Goal: Information Seeking & Learning: Learn about a topic

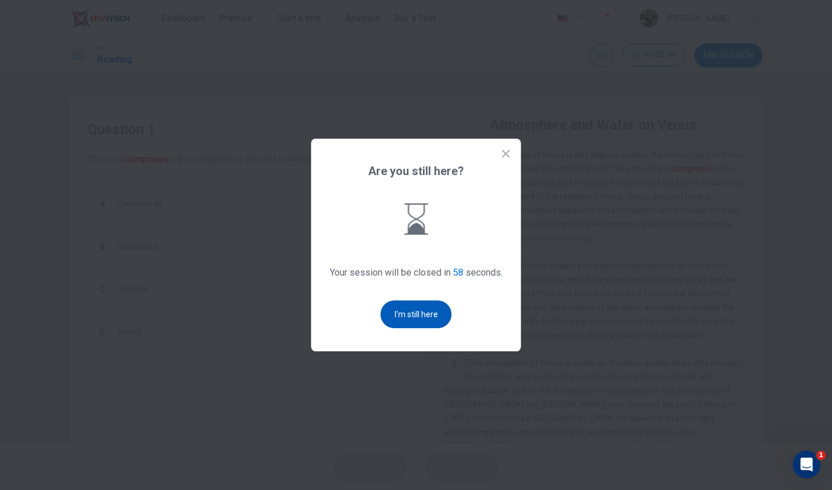
click at [436, 310] on button "I'm still here" at bounding box center [416, 315] width 71 height 28
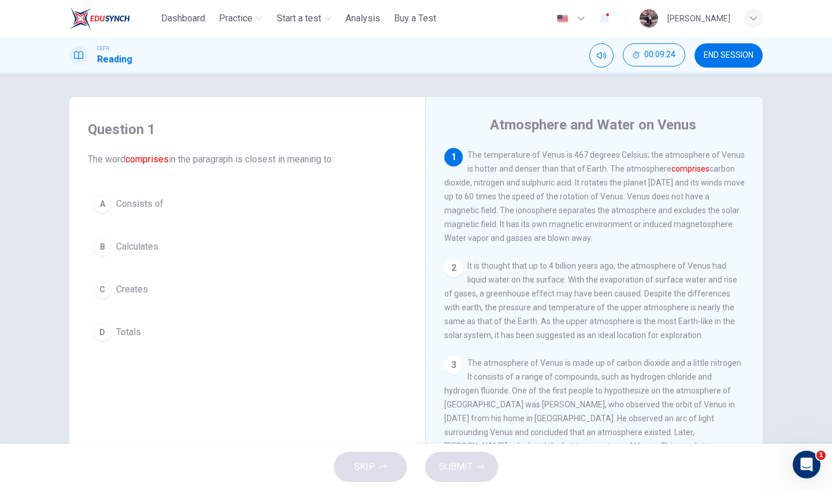
click at [127, 201] on span "Consists of" at bounding box center [139, 204] width 47 height 14
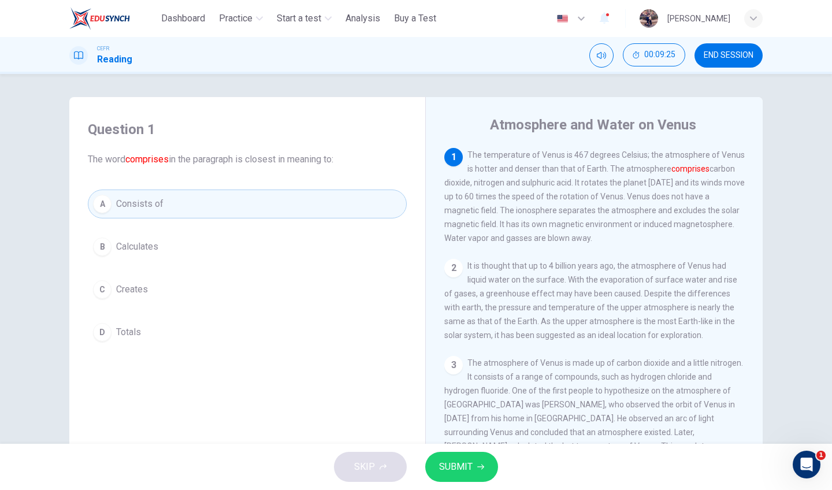
click at [246, 204] on button "A Consists of" at bounding box center [247, 204] width 319 height 29
click at [446, 461] on span "SUBMIT" at bounding box center [456, 467] width 34 height 16
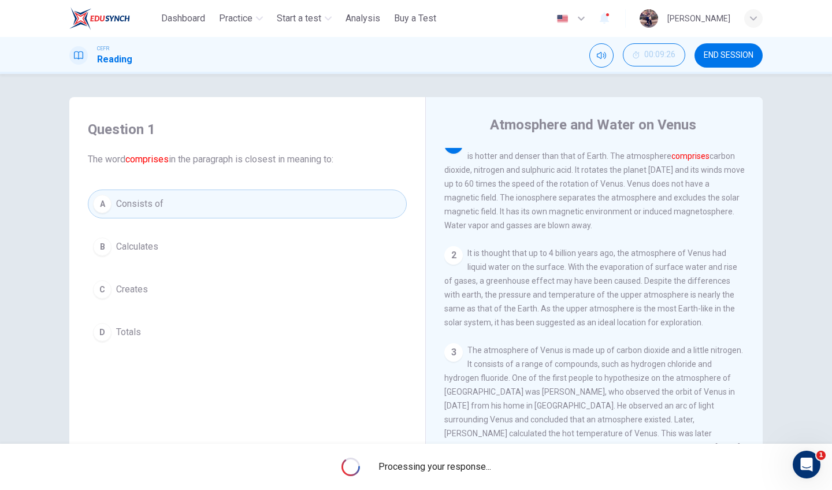
scroll to position [16, 0]
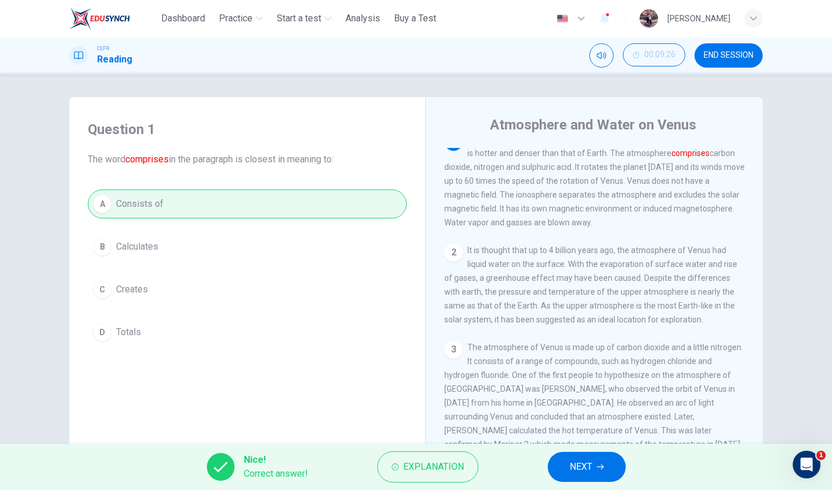
click at [607, 463] on button "NEXT" at bounding box center [587, 467] width 78 height 30
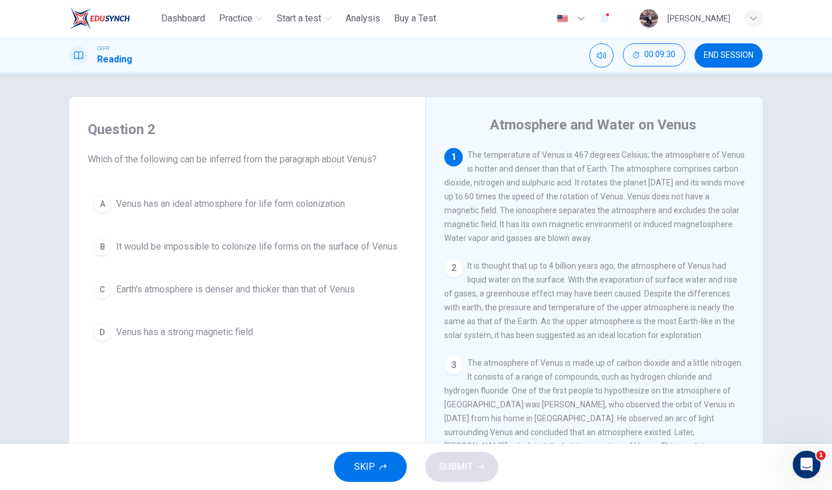
scroll to position [0, 0]
click at [376, 240] on span "It would be impossible to colonize life forms on the surface of Venus" at bounding box center [256, 247] width 281 height 14
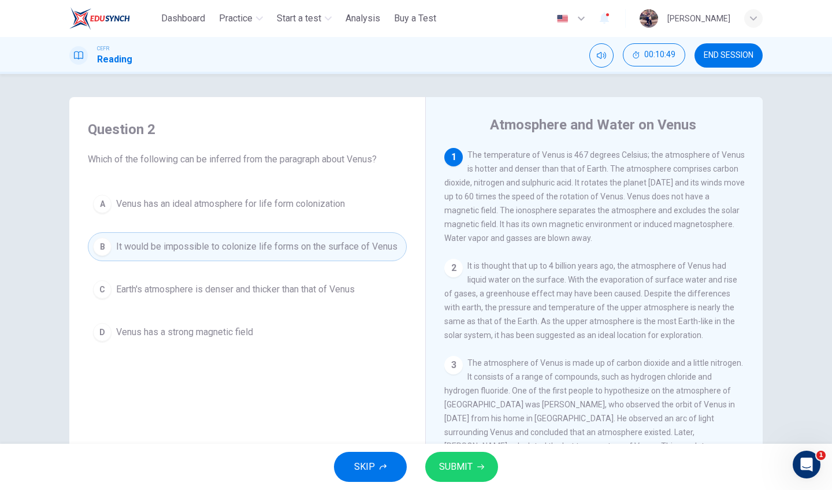
click at [246, 247] on button "B It would be impossible to colonize life forms on the surface of Venus" at bounding box center [247, 246] width 319 height 29
click at [473, 475] on button "SUBMIT" at bounding box center [461, 467] width 73 height 30
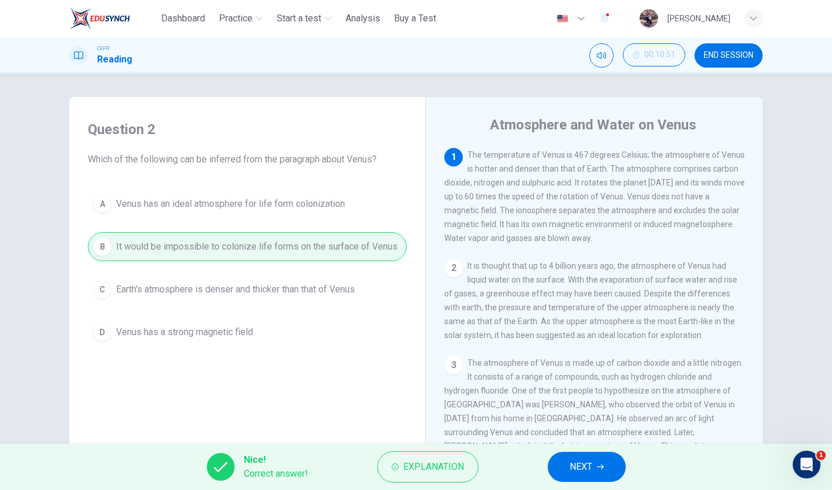
click at [572, 461] on span "NEXT" at bounding box center [581, 467] width 23 height 16
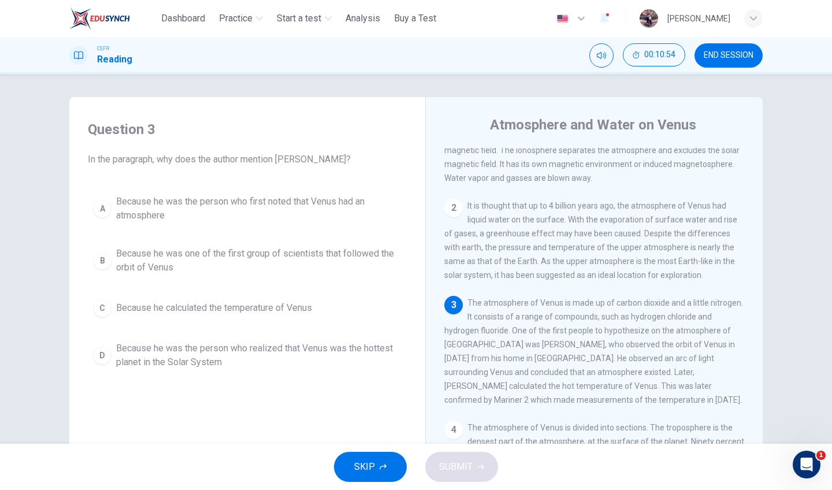
scroll to position [62, 0]
click at [349, 209] on span "Because he was the person who first noted that Venus had an atmosphere" at bounding box center [258, 209] width 285 height 28
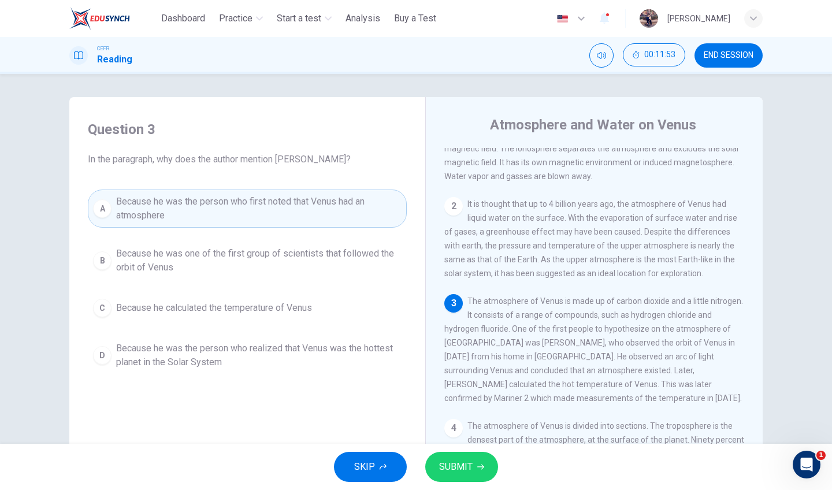
click at [470, 470] on span "SUBMIT" at bounding box center [456, 467] width 34 height 16
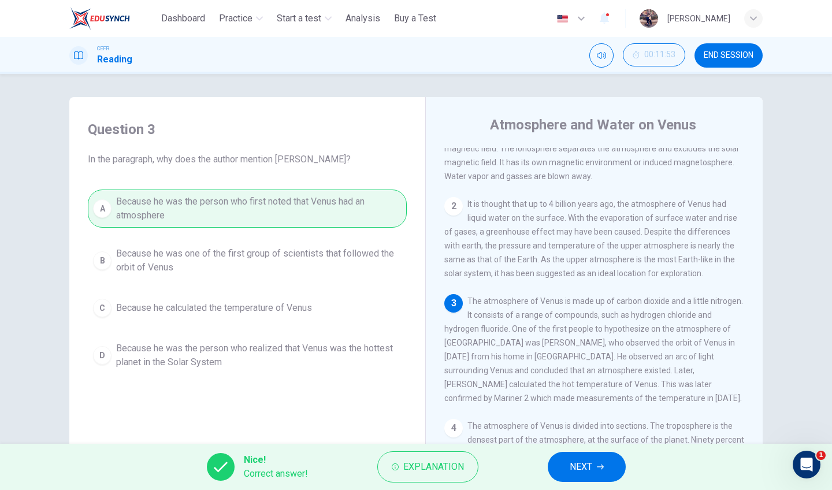
click at [568, 473] on button "NEXT" at bounding box center [587, 467] width 78 height 30
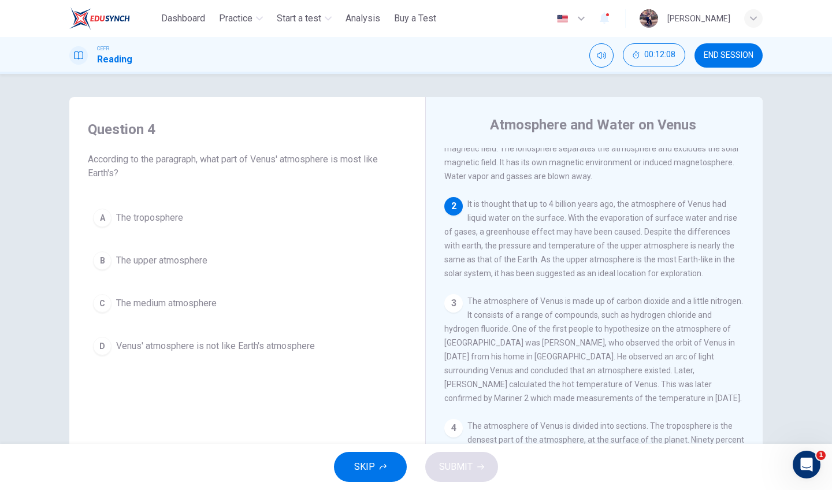
click at [178, 261] on span "The upper atmosphere" at bounding box center [161, 261] width 91 height 14
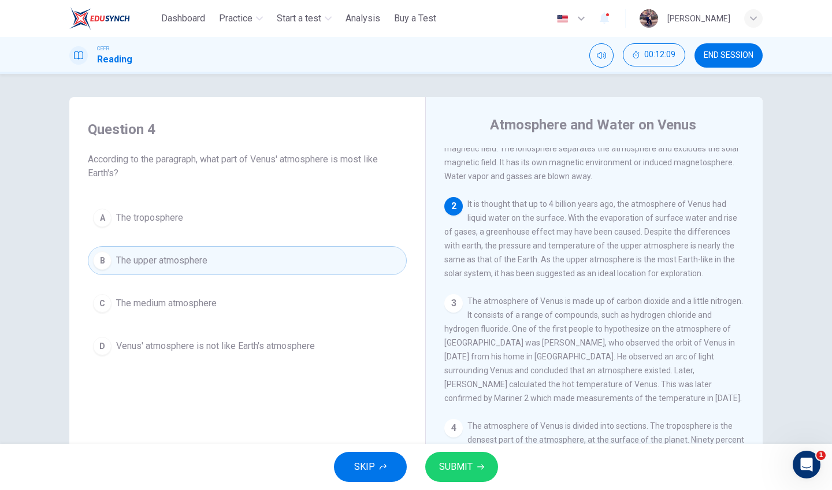
click at [465, 448] on div "SKIP SUBMIT" at bounding box center [416, 467] width 832 height 46
click at [468, 463] on span "SUBMIT" at bounding box center [456, 467] width 34 height 16
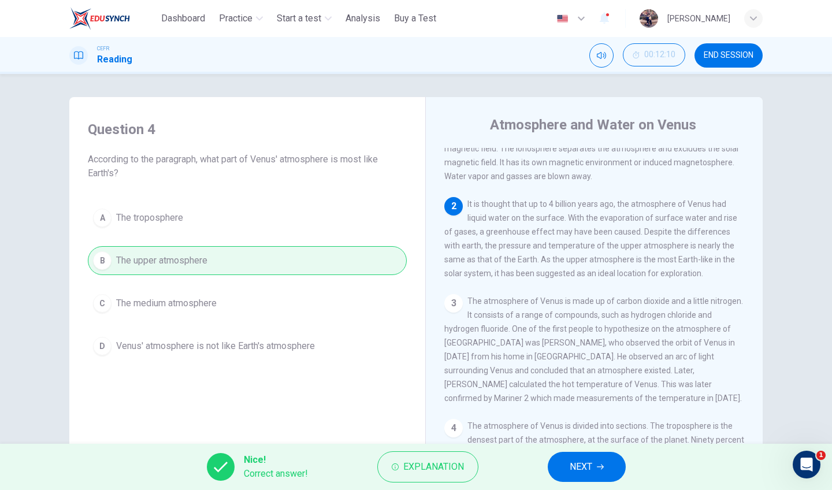
click at [563, 466] on button "NEXT" at bounding box center [587, 467] width 78 height 30
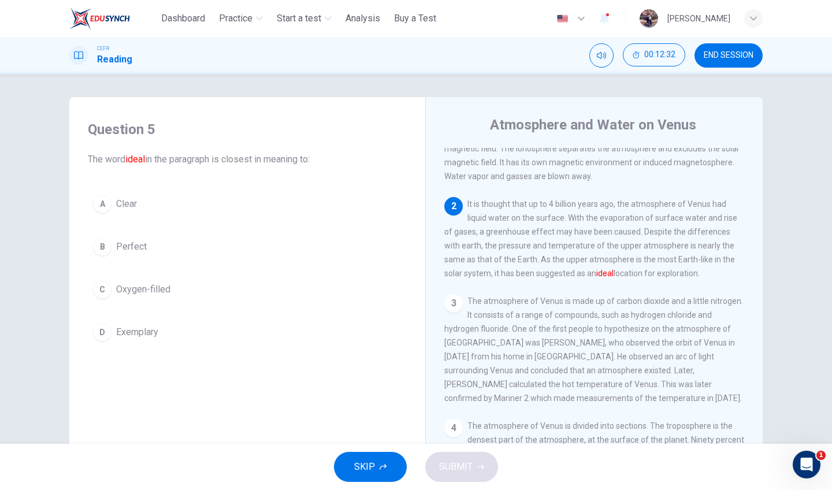
click at [135, 251] on span "Perfect" at bounding box center [131, 247] width 31 height 14
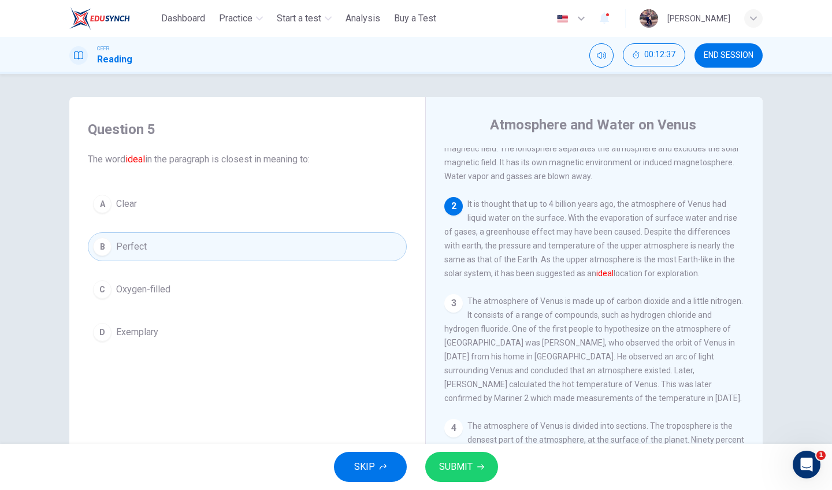
click at [481, 461] on button "SUBMIT" at bounding box center [461, 467] width 73 height 30
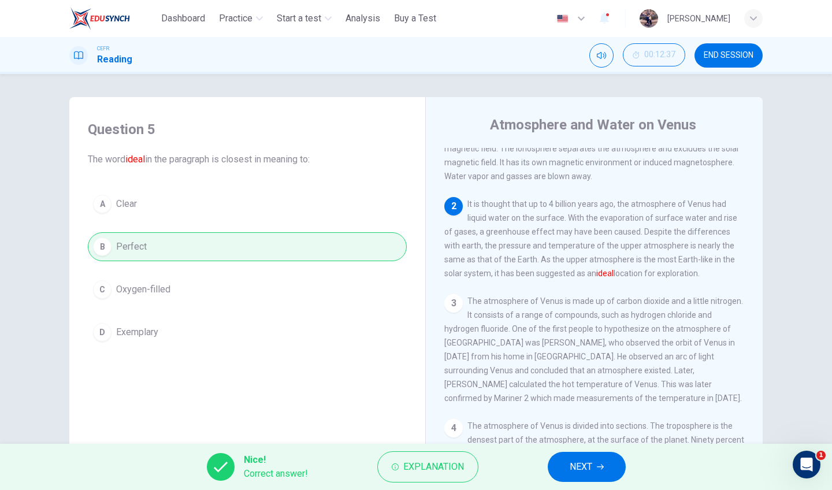
click at [587, 460] on span "NEXT" at bounding box center [581, 467] width 23 height 16
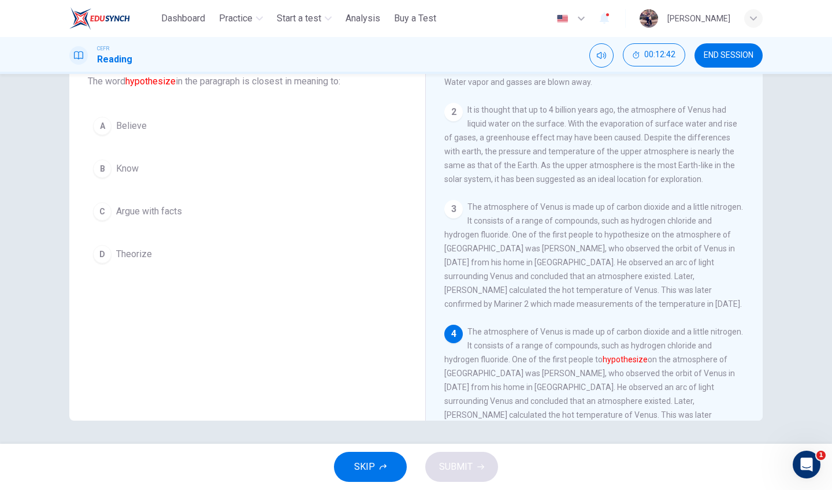
scroll to position [79, 0]
click at [181, 201] on button "C Argue with facts" at bounding box center [247, 211] width 319 height 29
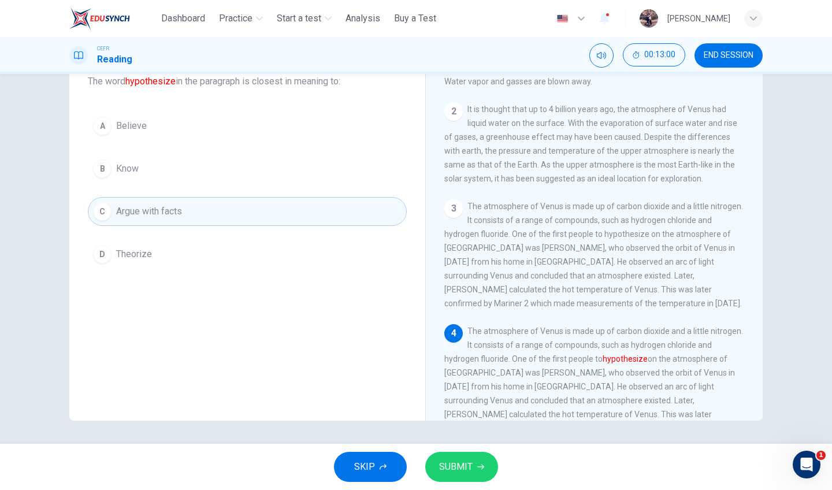
click at [474, 465] on button "SUBMIT" at bounding box center [461, 467] width 73 height 30
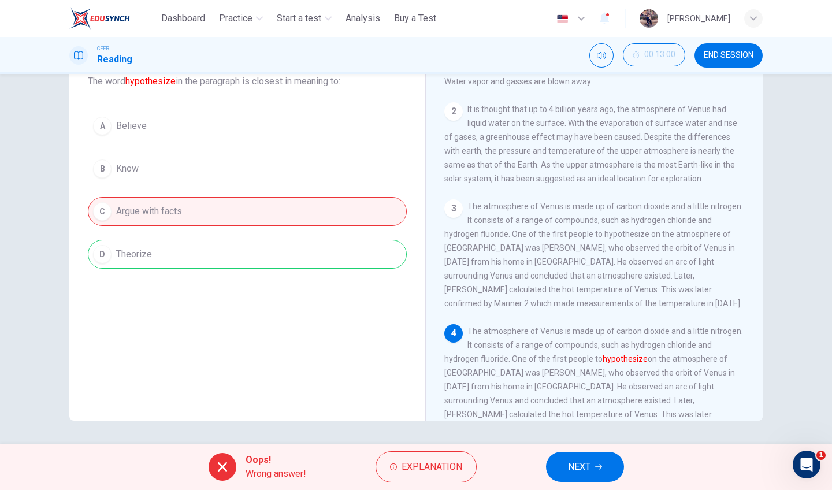
click at [570, 466] on span "NEXT" at bounding box center [579, 467] width 23 height 16
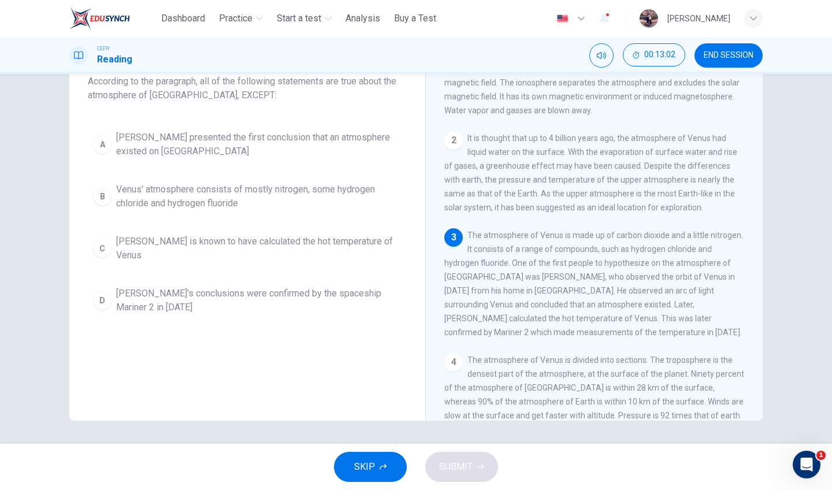
scroll to position [51, 0]
click at [283, 200] on span "Venus' atmosphere consists of mostly nitrogen, some hydrogen chloride and hydro…" at bounding box center [258, 197] width 285 height 28
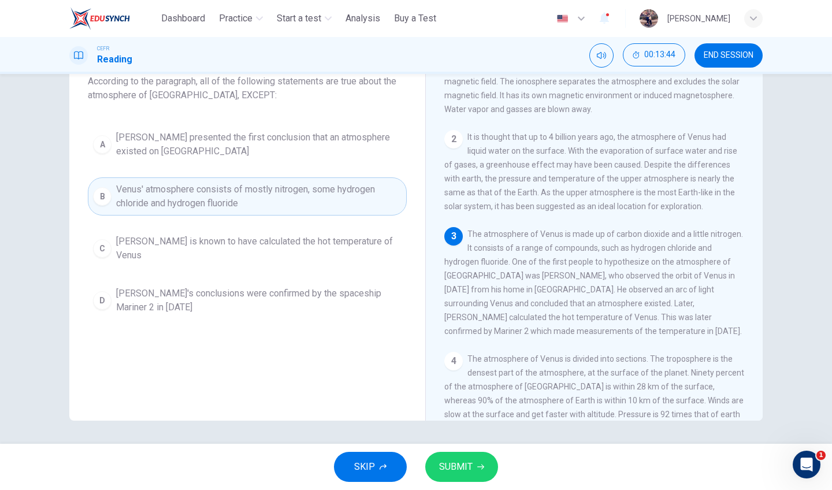
click at [457, 462] on span "SUBMIT" at bounding box center [456, 467] width 34 height 16
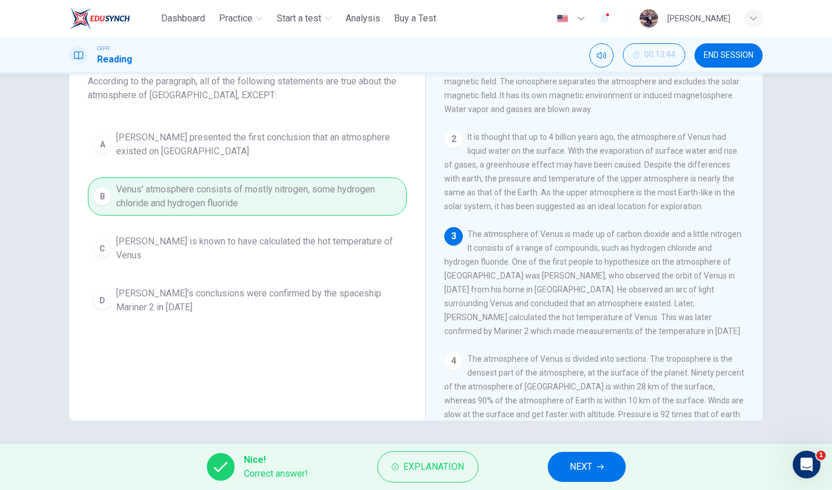
click at [587, 461] on span "NEXT" at bounding box center [581, 467] width 23 height 16
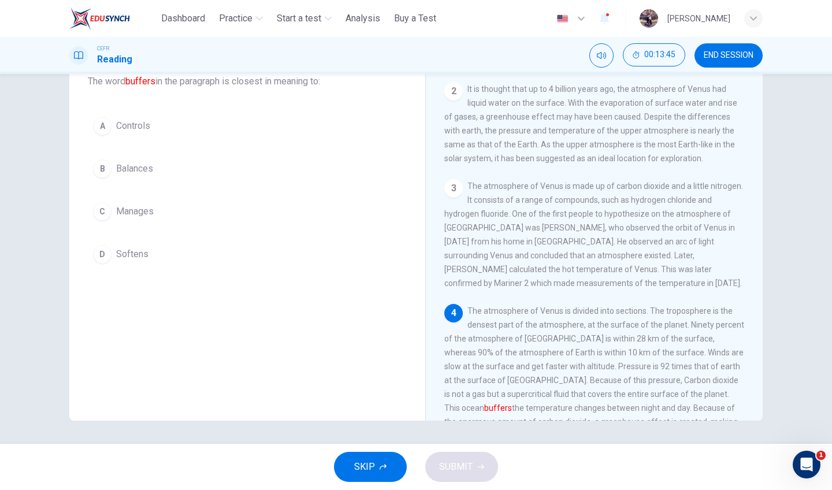
scroll to position [147, 0]
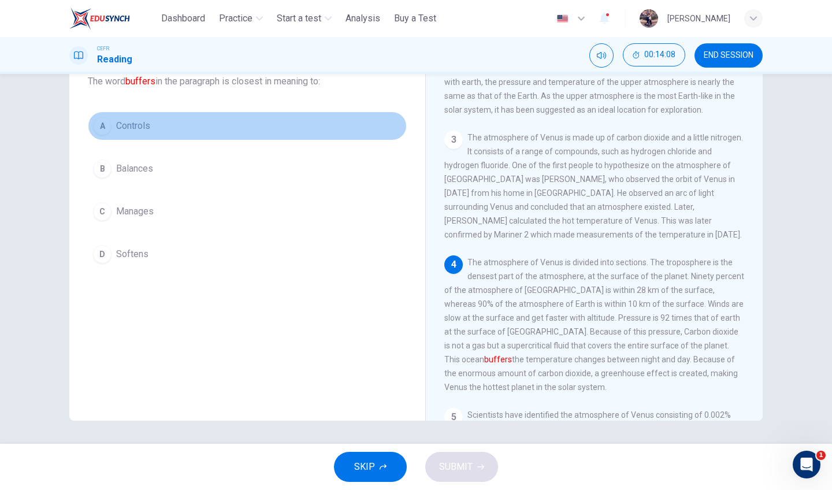
click at [228, 133] on button "A Controls" at bounding box center [247, 126] width 319 height 29
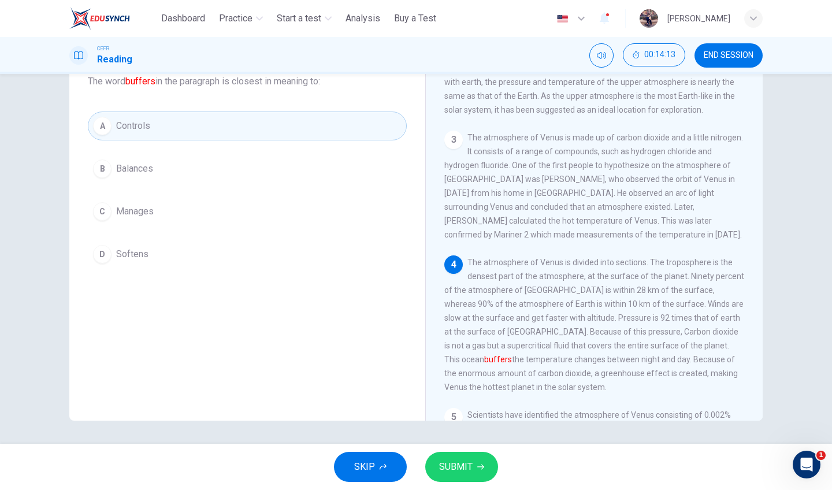
click at [206, 176] on button "B Balances" at bounding box center [247, 168] width 319 height 29
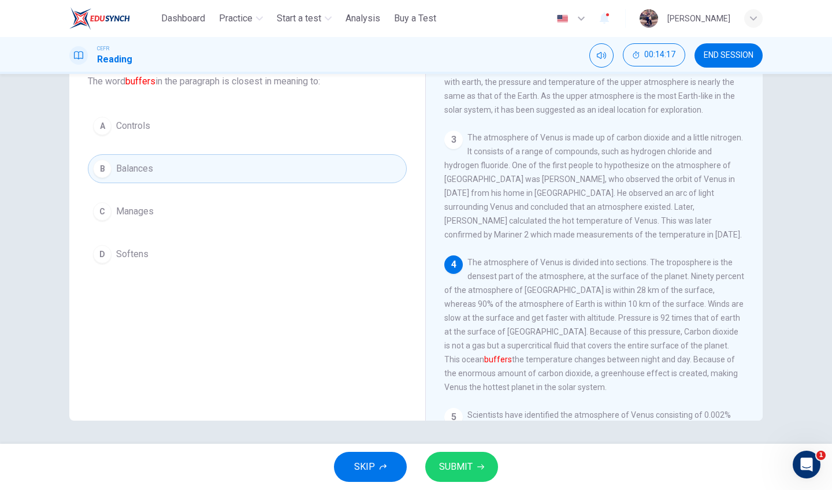
click at [468, 458] on button "SUBMIT" at bounding box center [461, 467] width 73 height 30
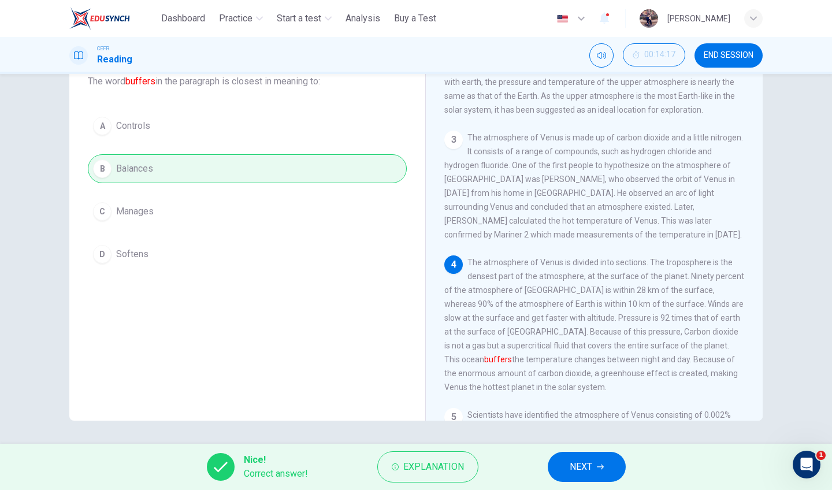
click at [546, 465] on div "Nice! Correct answer! Explanation NEXT" at bounding box center [416, 467] width 832 height 46
click at [562, 466] on button "NEXT" at bounding box center [587, 467] width 78 height 30
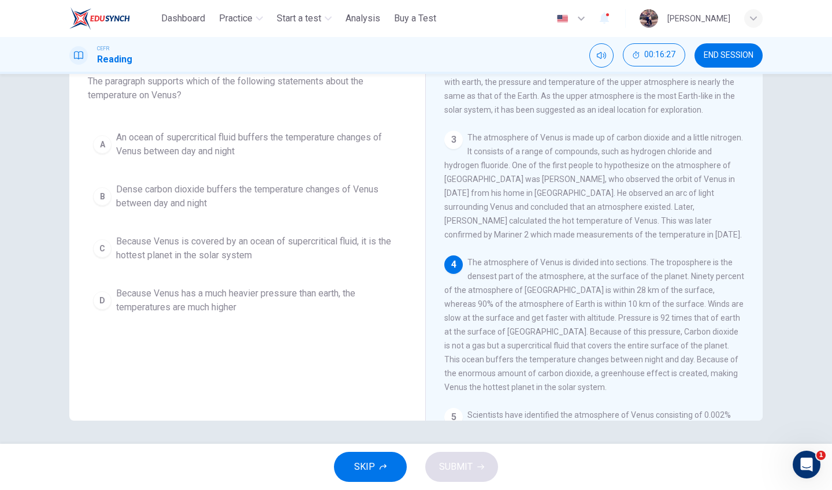
click at [336, 196] on span "Dense carbon dioxide buffers the temperature changes of Venus between day and n…" at bounding box center [258, 197] width 285 height 28
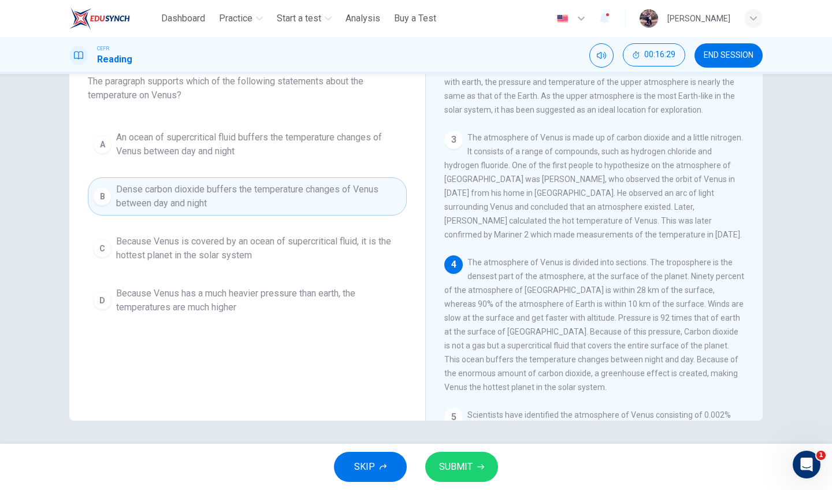
click at [463, 468] on span "SUBMIT" at bounding box center [456, 467] width 34 height 16
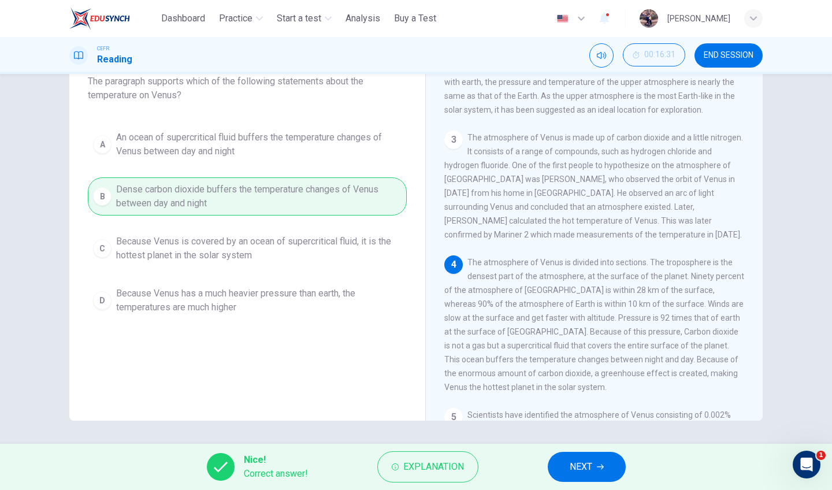
click at [576, 460] on span "NEXT" at bounding box center [581, 467] width 23 height 16
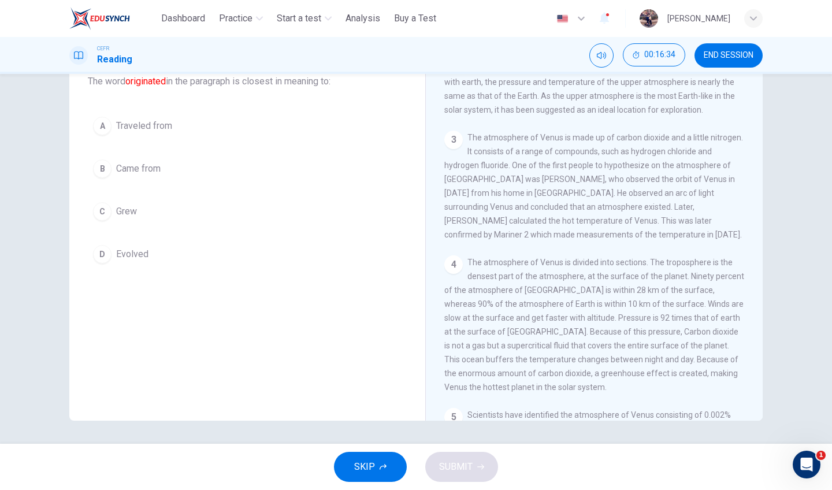
click at [151, 180] on button "B Came from" at bounding box center [247, 168] width 319 height 29
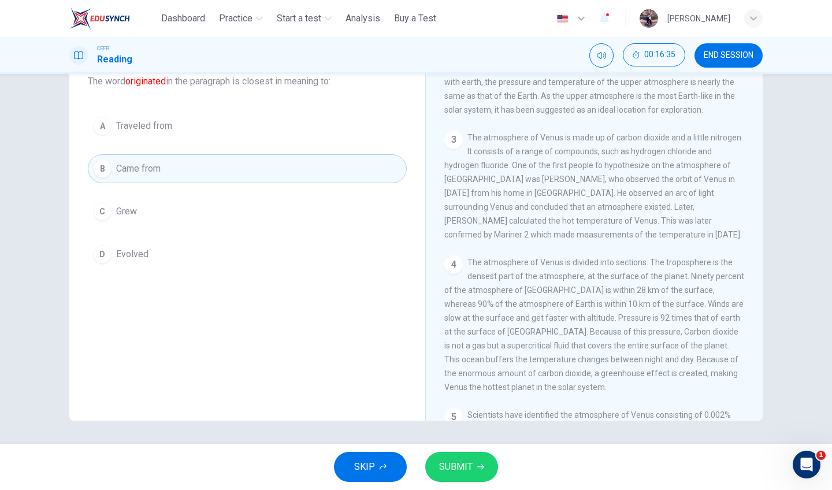
click at [466, 468] on span "SUBMIT" at bounding box center [456, 467] width 34 height 16
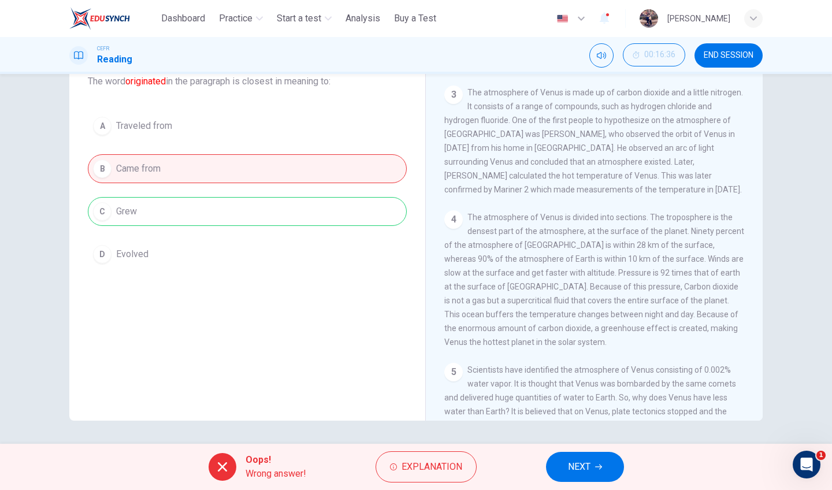
scroll to position [195, 0]
click at [573, 468] on span "NEXT" at bounding box center [579, 467] width 23 height 16
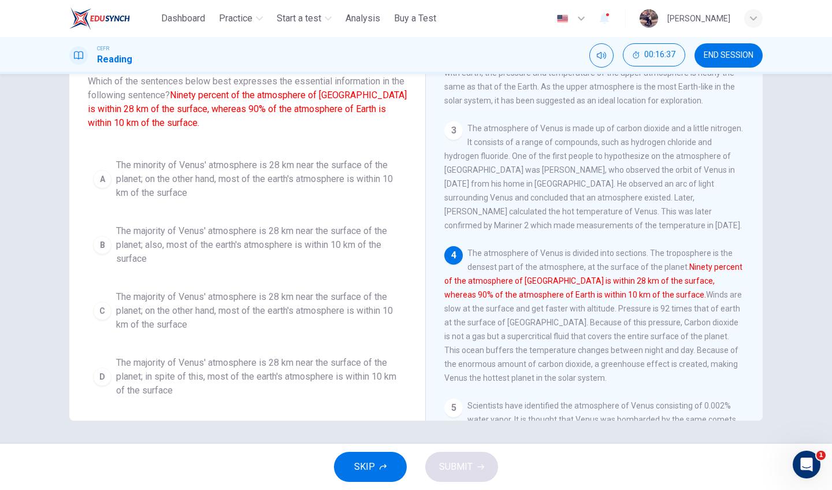
scroll to position [155, 0]
click at [375, 384] on span "The majority of Venus' atmosphere is 28 km near the surface of the planet; in s…" at bounding box center [258, 377] width 285 height 42
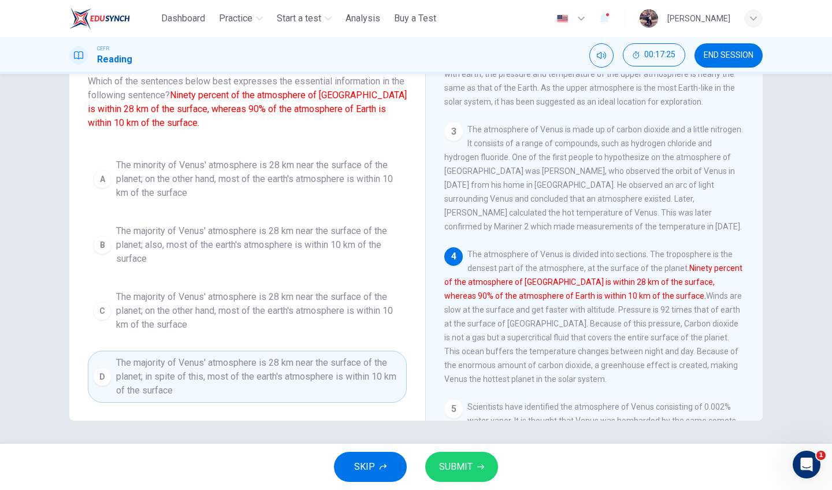
click at [464, 464] on span "SUBMIT" at bounding box center [456, 467] width 34 height 16
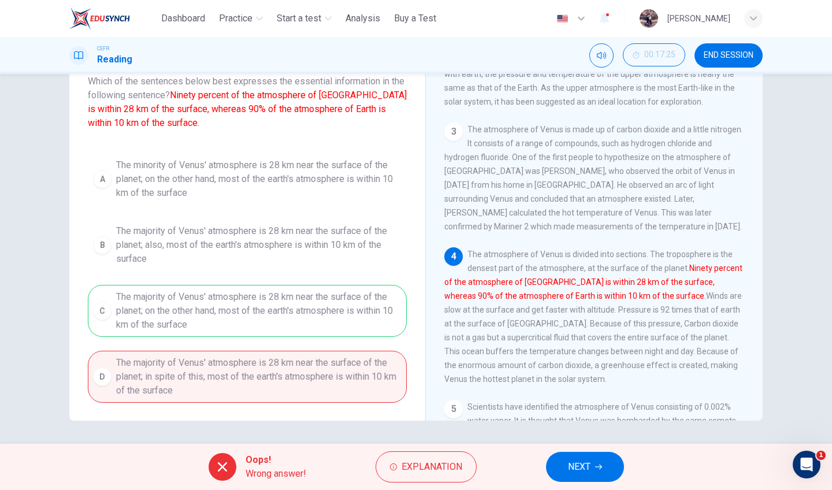
click at [582, 444] on div "Oops! Wrong answer! Explanation NEXT" at bounding box center [416, 467] width 832 height 46
click at [583, 465] on span "NEXT" at bounding box center [579, 467] width 23 height 16
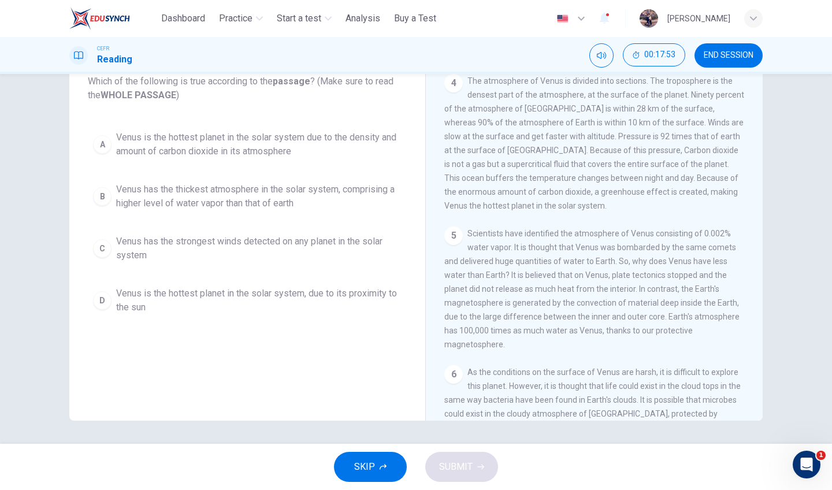
scroll to position [327, 0]
click at [354, 153] on span "Venus is the hottest planet in the solar system due to the density and amount o…" at bounding box center [258, 145] width 285 height 28
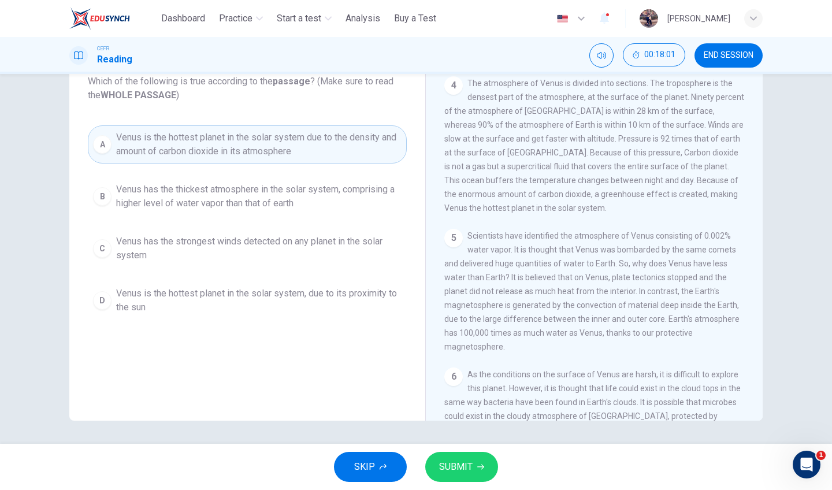
click at [453, 456] on button "SUBMIT" at bounding box center [461, 467] width 73 height 30
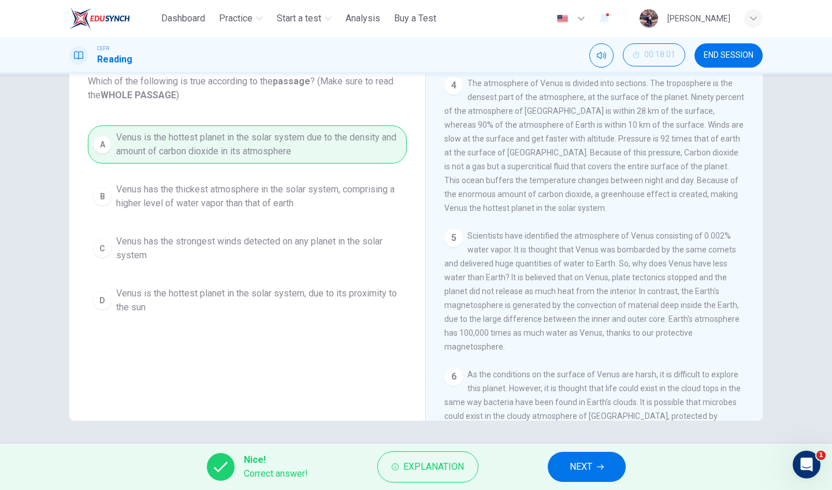
click at [577, 458] on button "NEXT" at bounding box center [587, 467] width 78 height 30
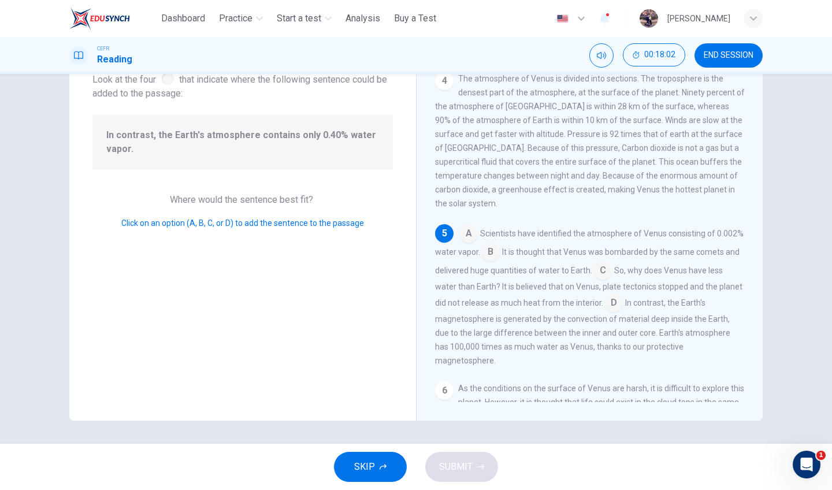
scroll to position [316, 0]
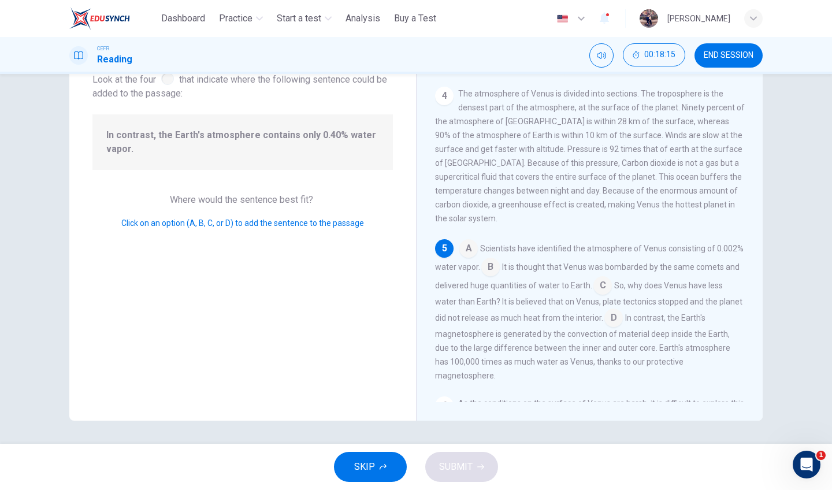
click at [462, 240] on input at bounding box center [468, 249] width 18 height 18
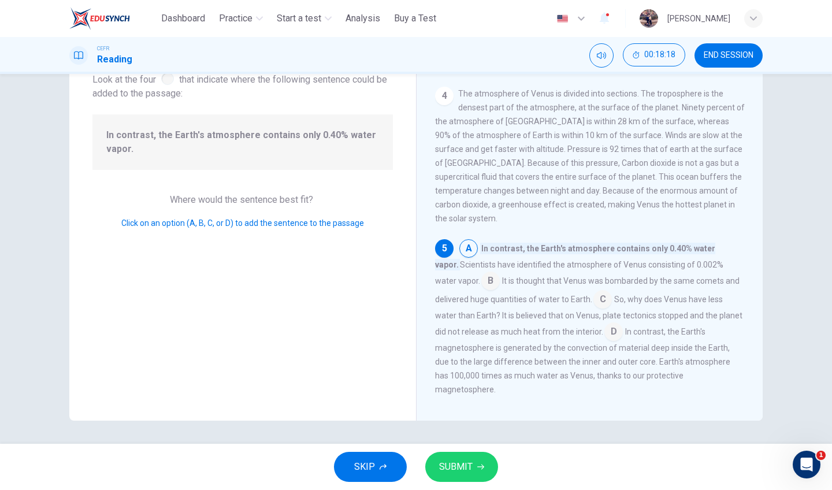
click at [481, 273] on input at bounding box center [490, 282] width 18 height 18
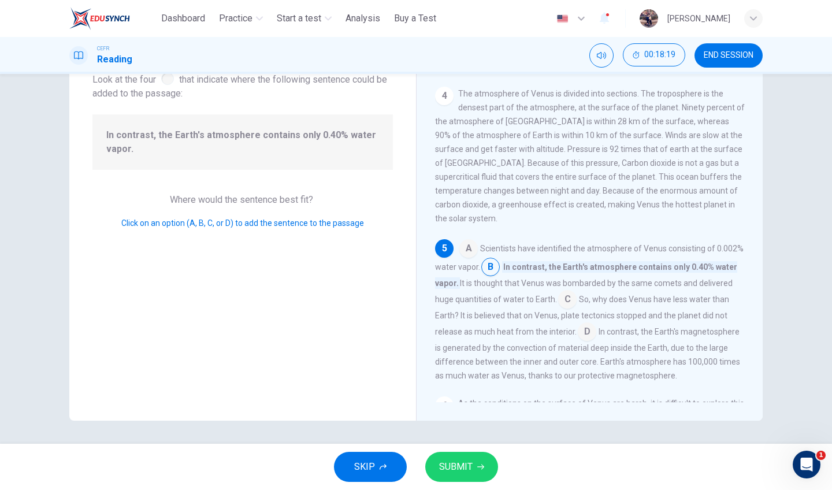
click at [457, 458] on button "SUBMIT" at bounding box center [461, 467] width 73 height 30
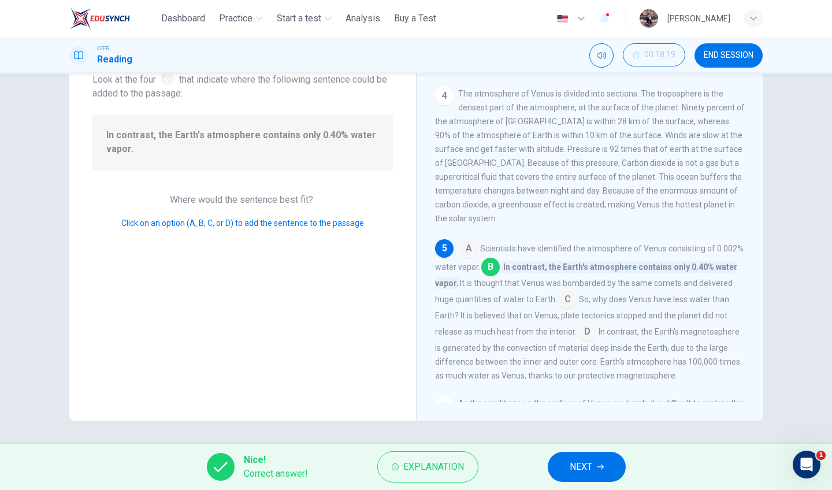
click at [570, 466] on span "NEXT" at bounding box center [581, 467] width 23 height 16
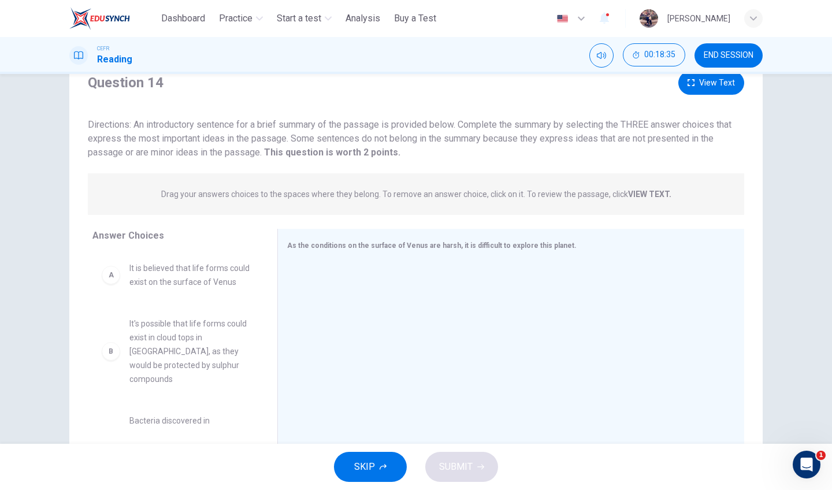
scroll to position [44, 0]
click at [700, 85] on button "View Text" at bounding box center [711, 84] width 66 height 24
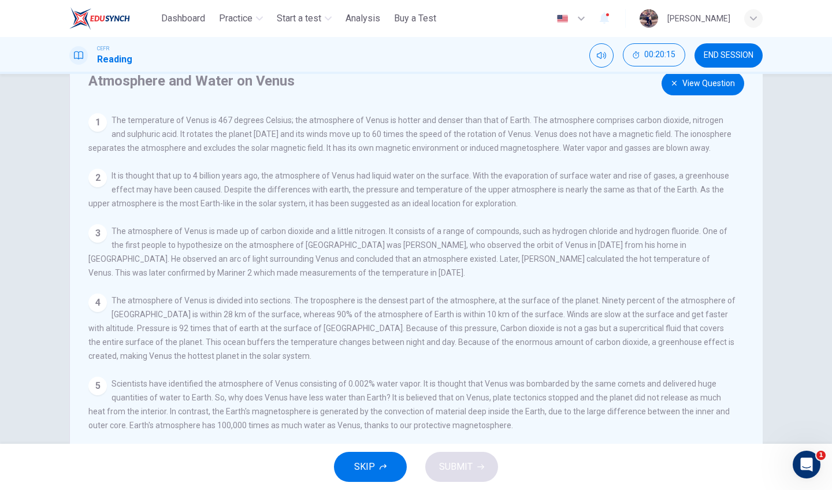
click at [718, 82] on button "View Question" at bounding box center [703, 84] width 83 height 24
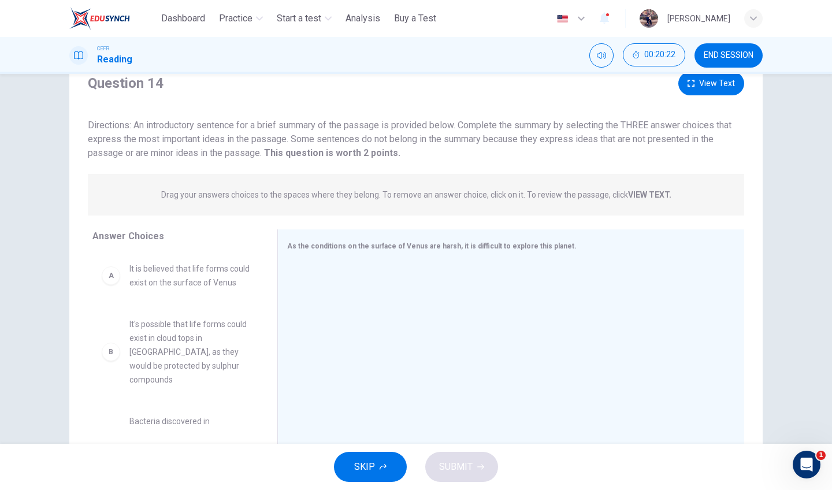
click at [696, 90] on button "View Text" at bounding box center [711, 84] width 66 height 24
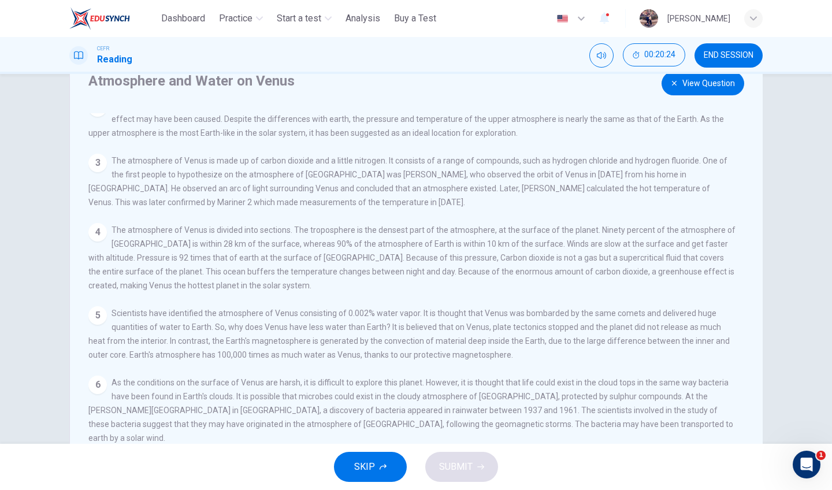
scroll to position [70, 0]
click at [705, 90] on button "View Question" at bounding box center [703, 84] width 83 height 24
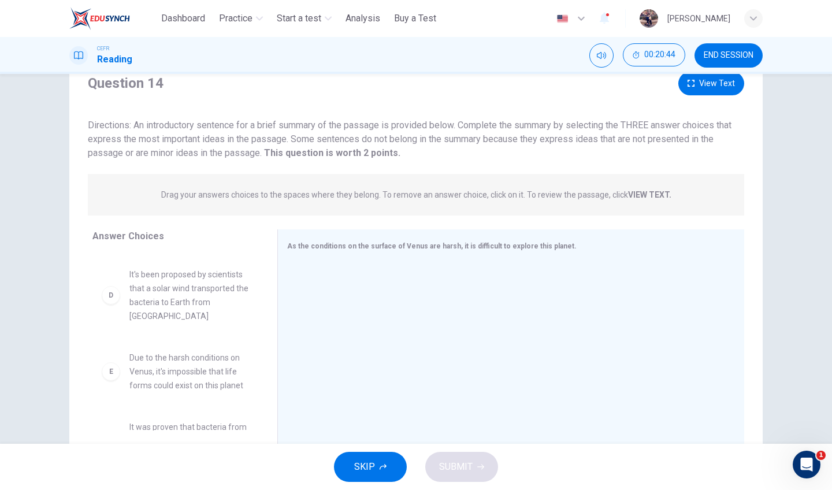
scroll to position [243, 0]
click at [688, 84] on icon "button" at bounding box center [691, 83] width 7 height 7
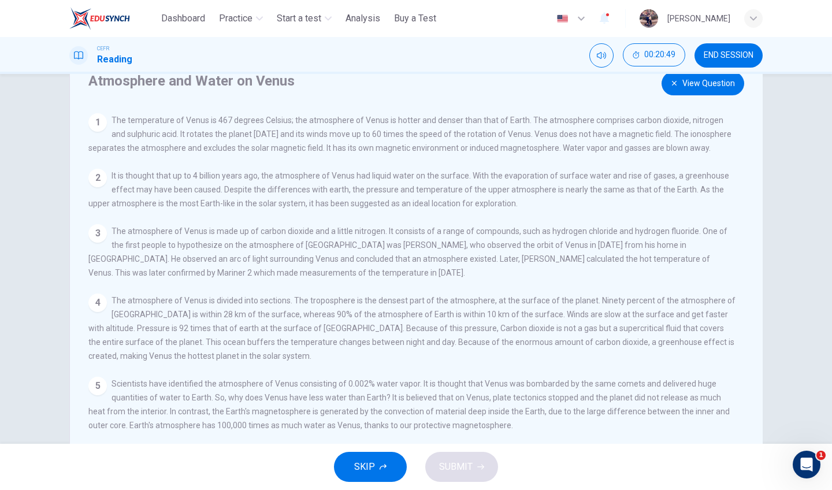
scroll to position [70, 0]
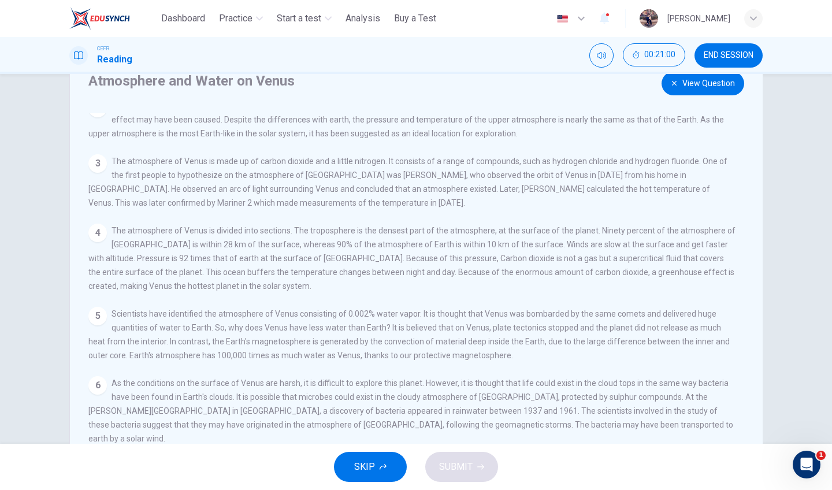
click at [696, 90] on button "View Question" at bounding box center [703, 84] width 83 height 24
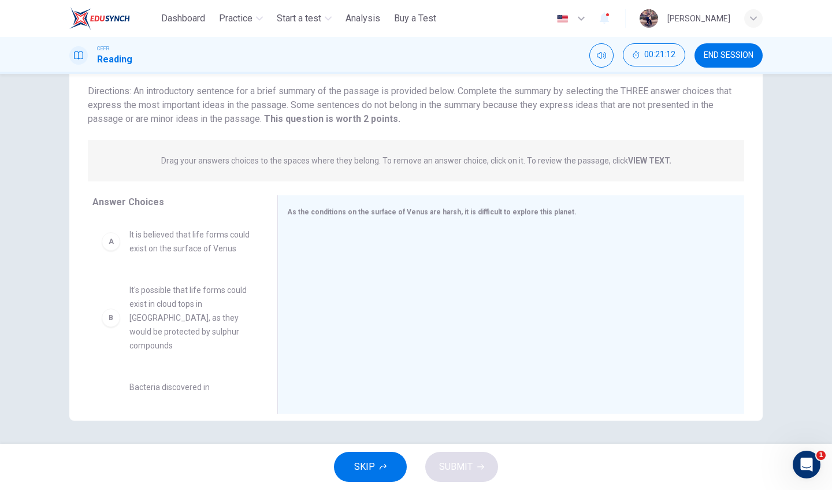
scroll to position [0, 0]
click at [216, 332] on span "It's possible that life forms could exist in cloud tops in [GEOGRAPHIC_DATA], a…" at bounding box center [189, 317] width 120 height 69
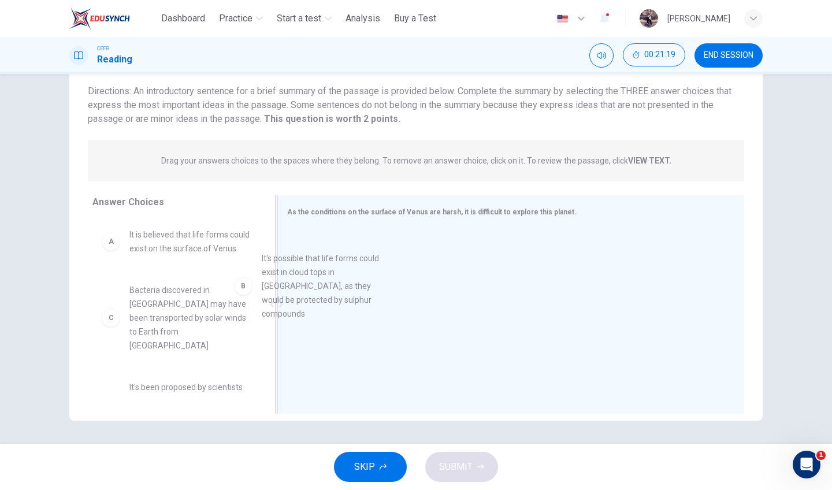
drag, startPoint x: 191, startPoint y: 332, endPoint x: 329, endPoint y: 281, distance: 147.0
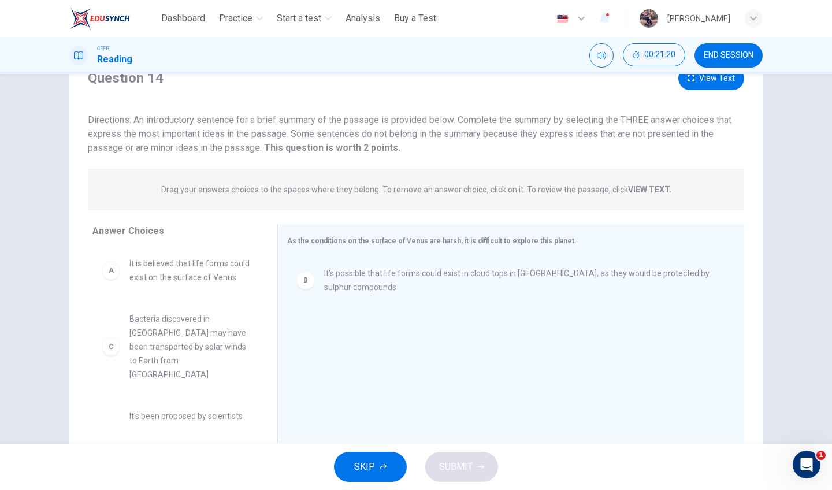
scroll to position [49, 0]
click at [715, 84] on button "View Text" at bounding box center [711, 79] width 66 height 24
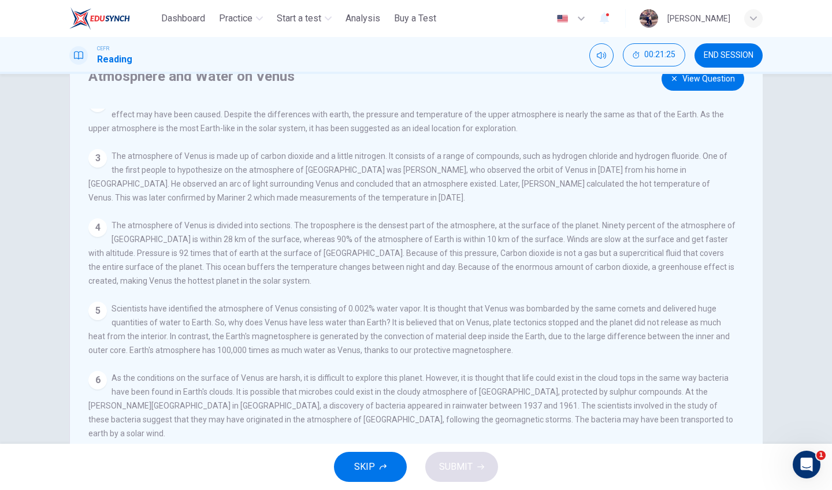
scroll to position [70, 0]
click at [679, 82] on button "View Question" at bounding box center [703, 79] width 83 height 24
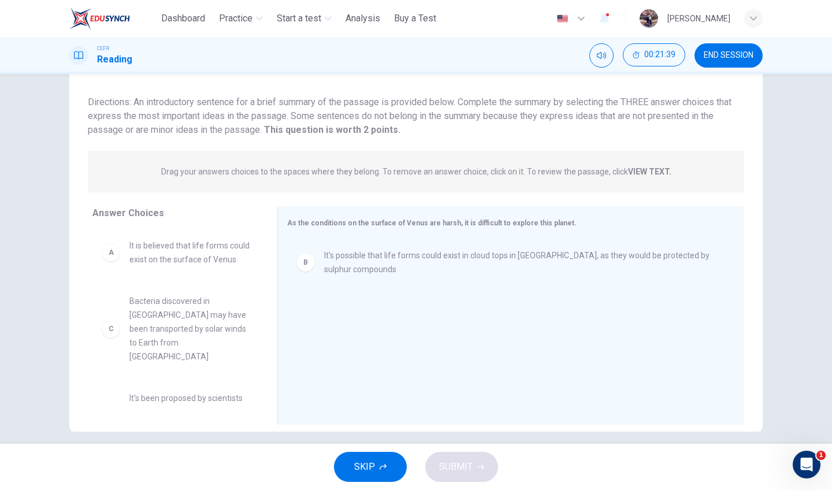
scroll to position [35, 0]
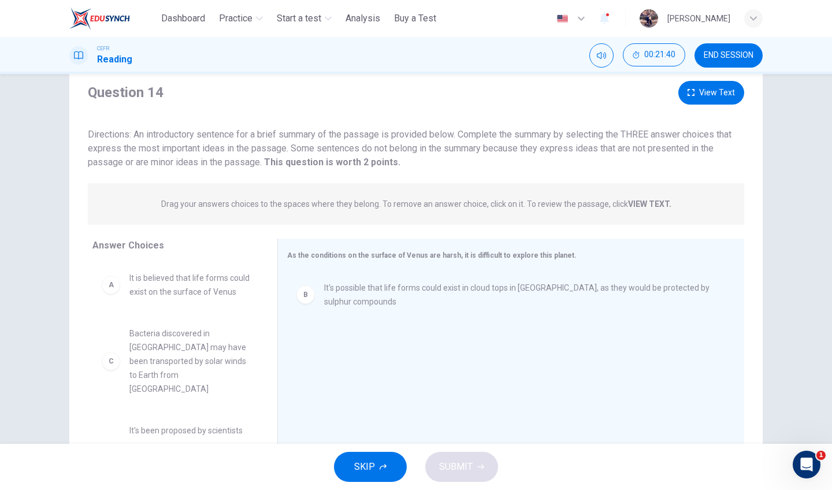
click at [707, 98] on button "View Text" at bounding box center [711, 93] width 66 height 24
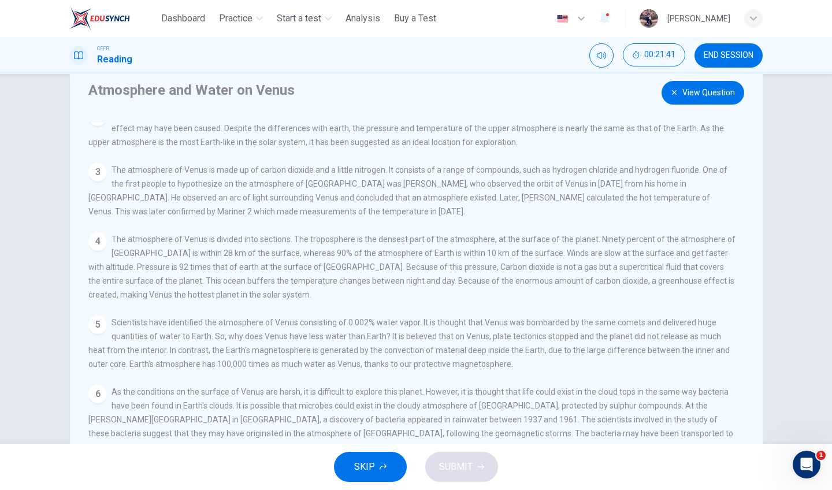
scroll to position [70, 0]
click at [697, 97] on button "View Question" at bounding box center [703, 93] width 83 height 24
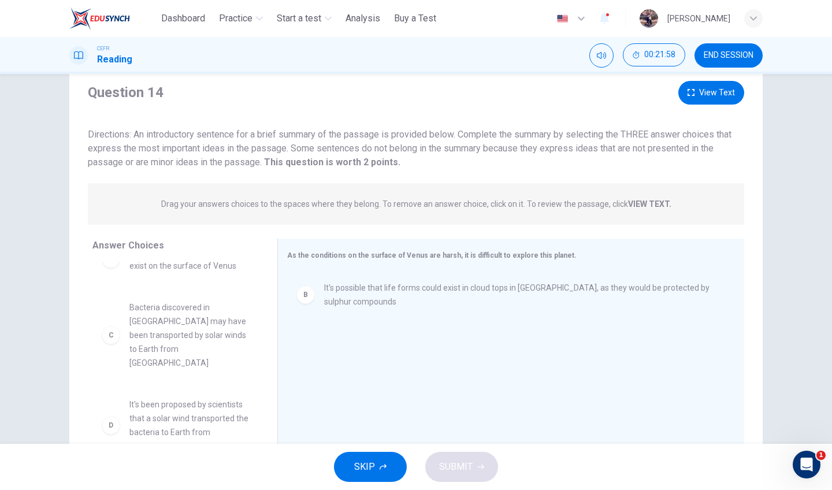
scroll to position [42, 0]
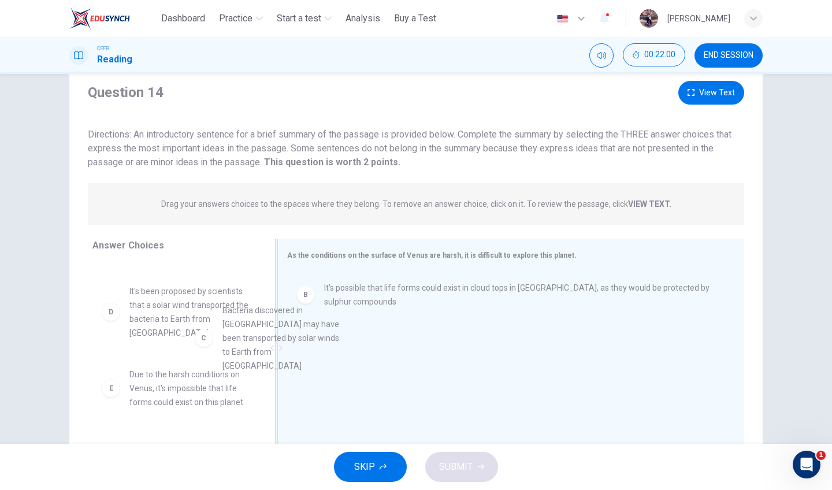
drag, startPoint x: 221, startPoint y: 327, endPoint x: 325, endPoint y: 333, distance: 104.2
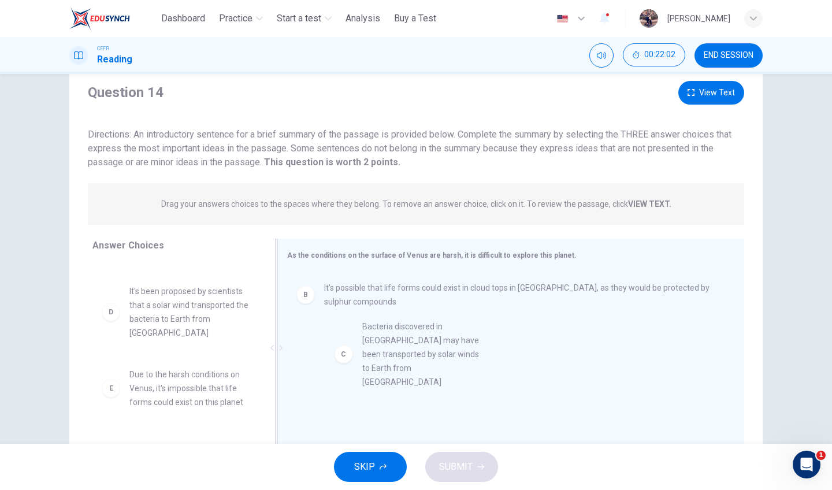
drag, startPoint x: 196, startPoint y: 321, endPoint x: 433, endPoint y: 342, distance: 237.9
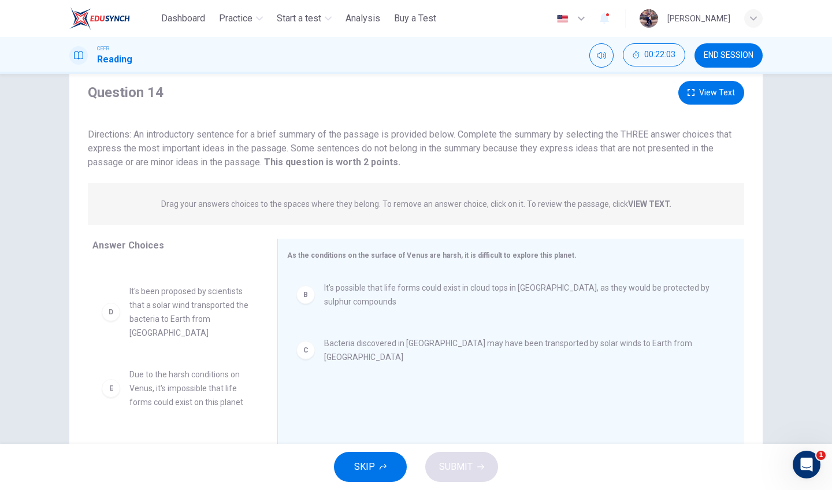
click at [694, 98] on button "View Text" at bounding box center [711, 93] width 66 height 24
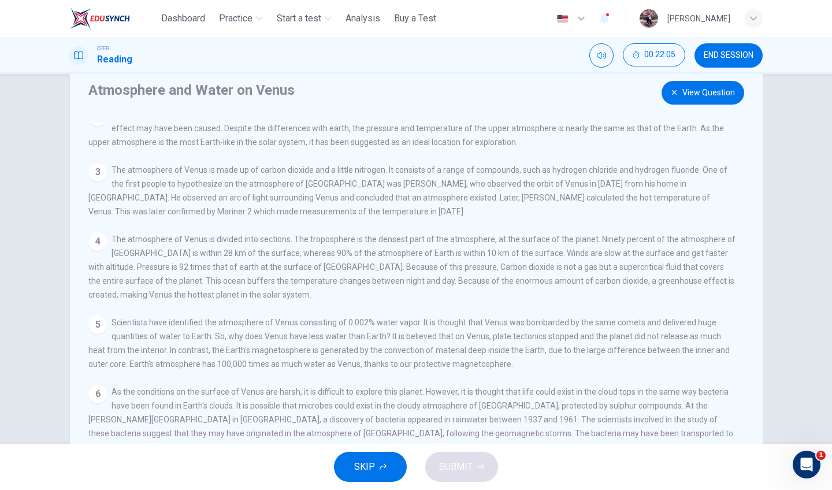
scroll to position [70, 0]
click at [676, 102] on button "View Question" at bounding box center [703, 93] width 83 height 24
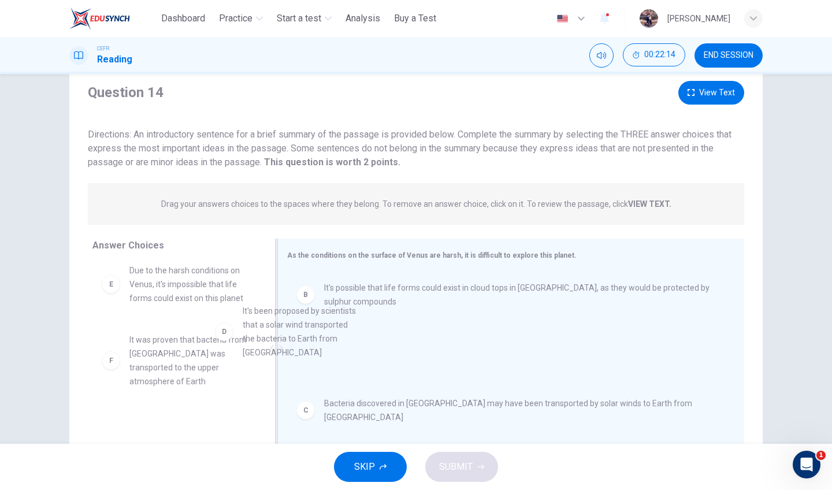
scroll to position [62, 0]
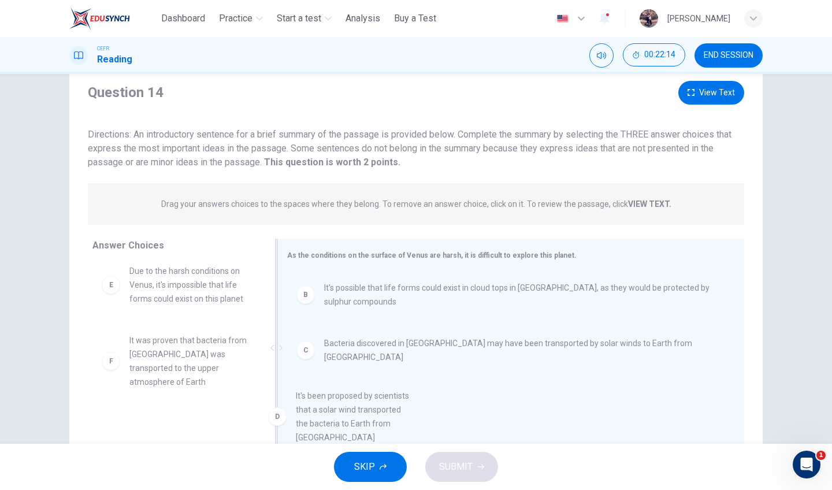
drag, startPoint x: 212, startPoint y: 312, endPoint x: 387, endPoint y: 425, distance: 208.2
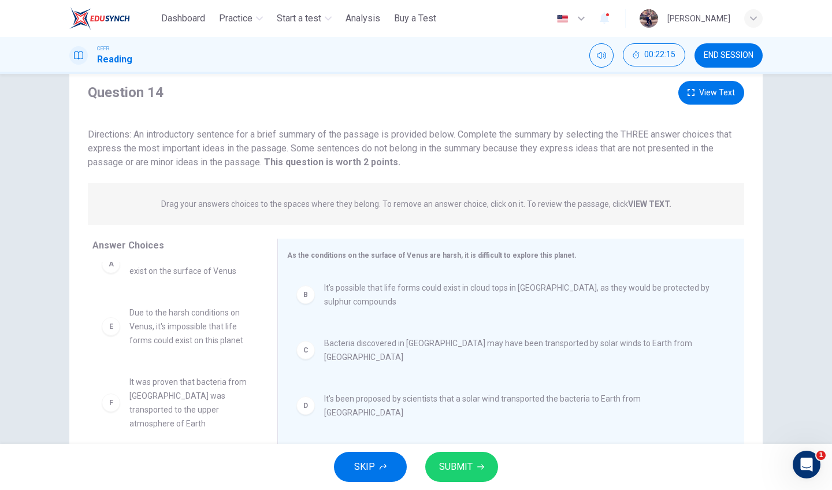
scroll to position [21, 0]
click at [462, 469] on span "SUBMIT" at bounding box center [456, 467] width 34 height 16
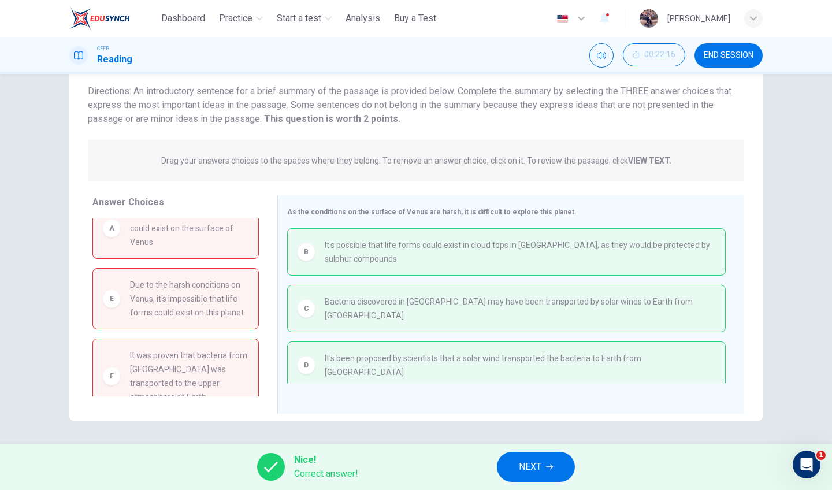
scroll to position [78, 0]
click at [544, 458] on button "NEXT" at bounding box center [536, 467] width 78 height 30
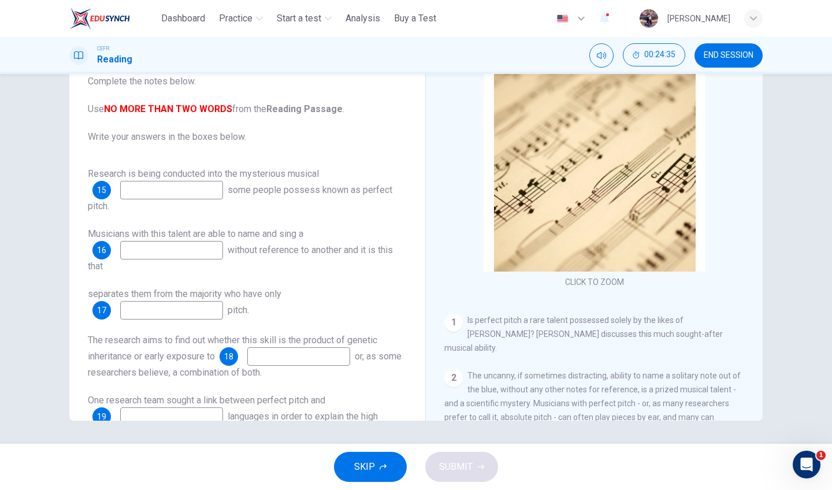
scroll to position [0, 0]
click at [215, 188] on input at bounding box center [171, 190] width 103 height 18
type input "*********"
click at [223, 249] on input at bounding box center [171, 250] width 103 height 18
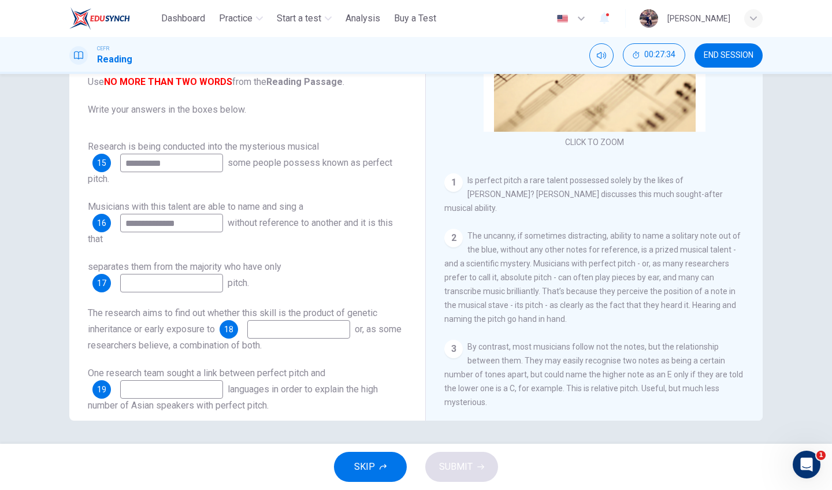
scroll to position [140, 0]
type input "**********"
click at [199, 284] on input at bounding box center [171, 283] width 103 height 18
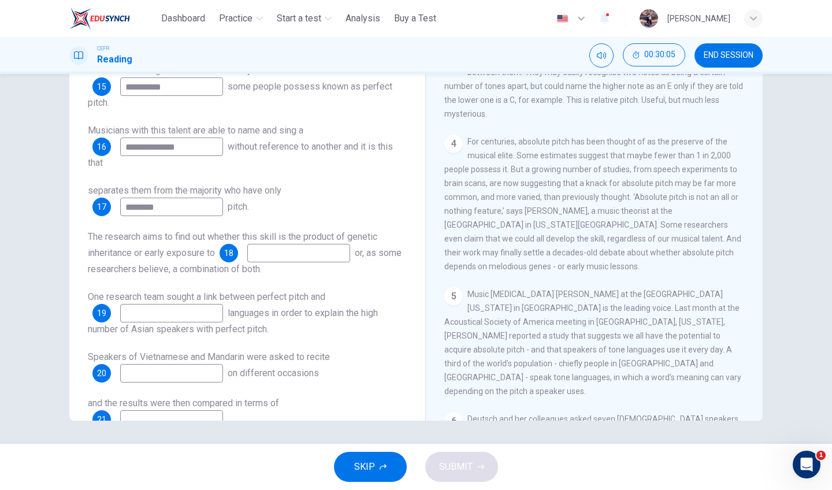
scroll to position [443, 0]
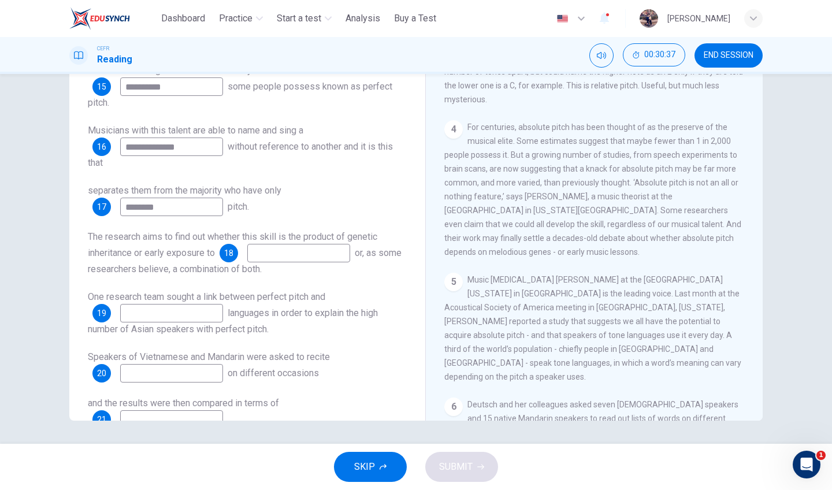
type input "********"
click at [344, 255] on input at bounding box center [298, 253] width 103 height 18
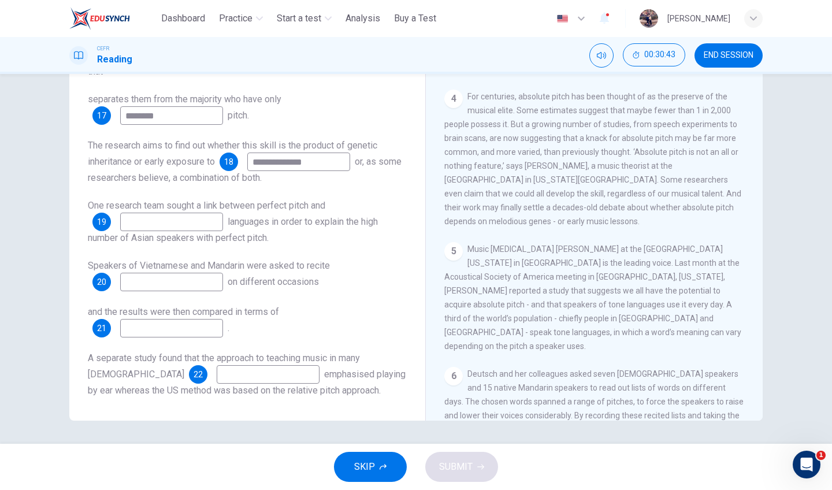
scroll to position [195, 0]
type input "**********"
click at [223, 225] on input at bounding box center [171, 222] width 103 height 18
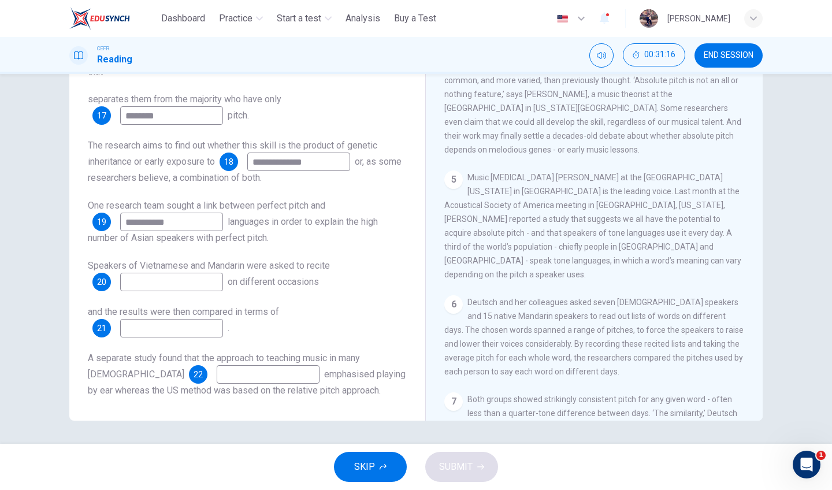
scroll to position [547, 0]
type input "**********"
click at [209, 281] on input at bounding box center [171, 282] width 103 height 18
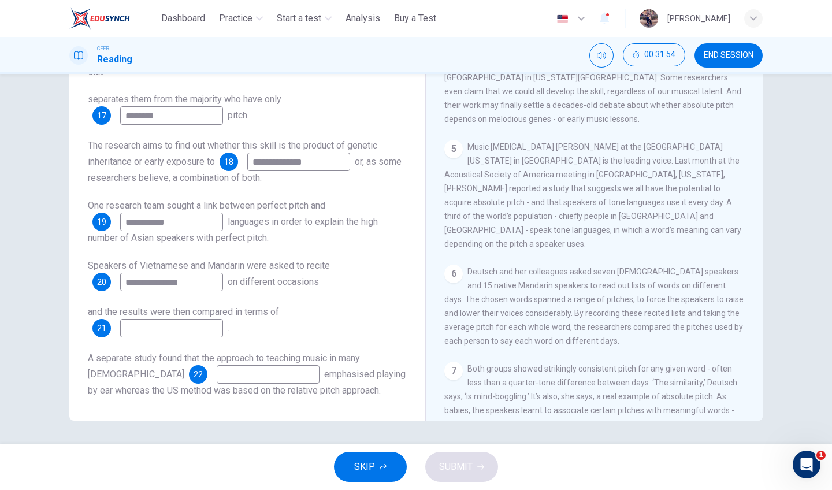
scroll to position [584, 0]
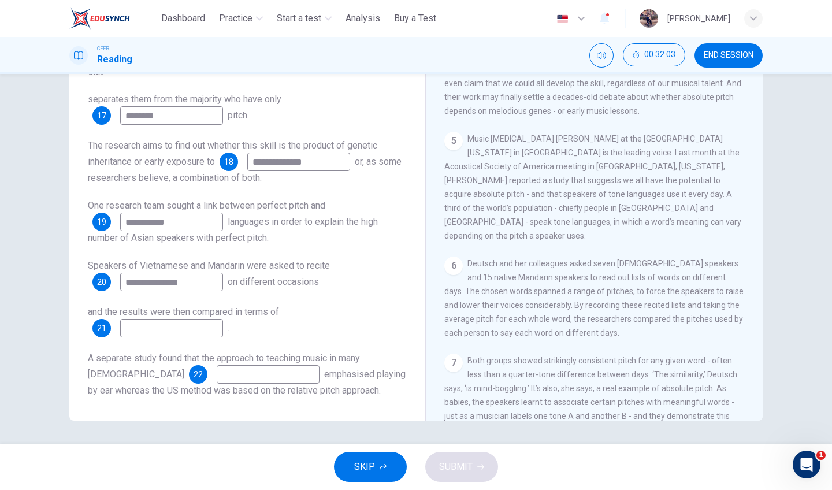
type input "**********"
click at [221, 325] on input at bounding box center [171, 328] width 103 height 18
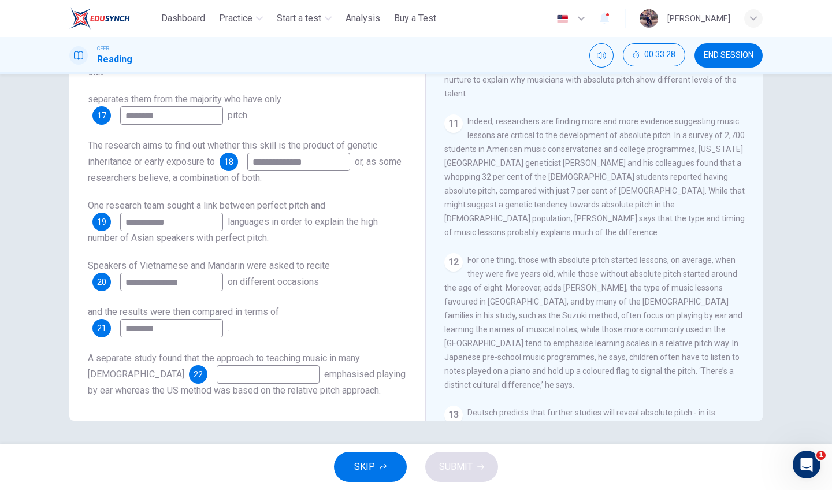
scroll to position [1266, 0]
type input "*******"
click at [217, 370] on input at bounding box center [268, 374] width 103 height 18
type input "********"
click at [463, 454] on button "SUBMIT" at bounding box center [461, 467] width 73 height 30
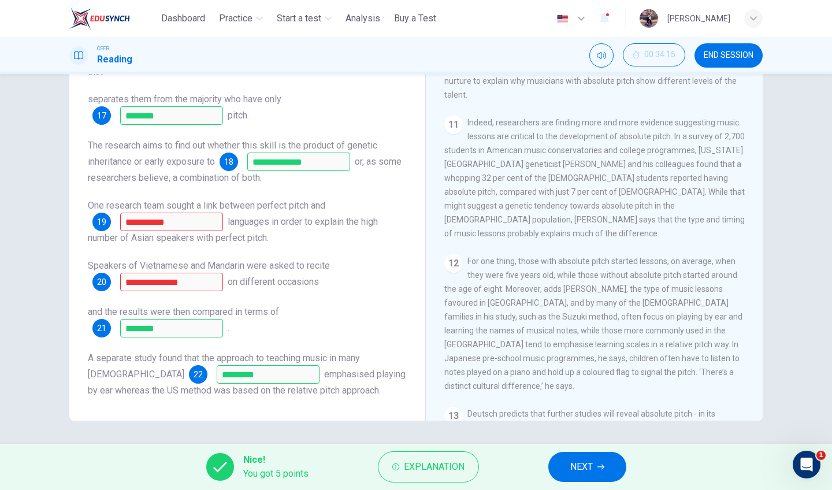
scroll to position [195, 0]
click at [593, 468] on span "NEXT" at bounding box center [581, 467] width 23 height 16
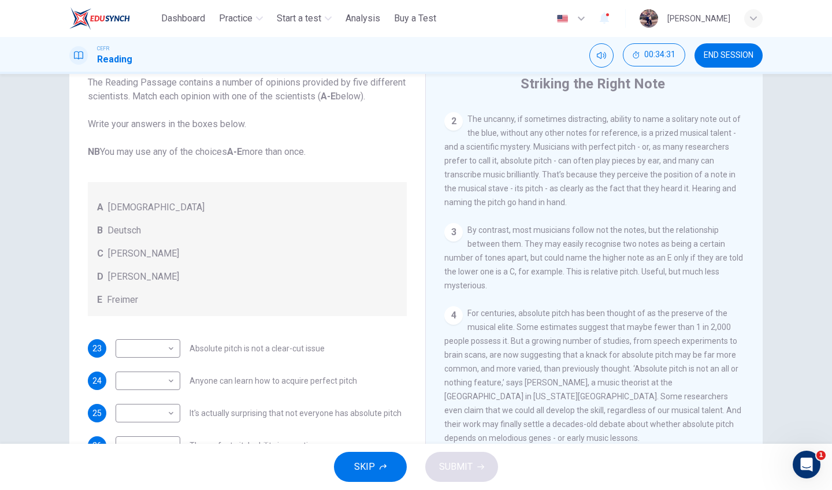
scroll to position [296, 0]
click at [164, 358] on body "This site uses cookies, as explained in our Privacy Policy . If you agree to th…" at bounding box center [416, 245] width 832 height 490
click at [155, 438] on li "D" at bounding box center [146, 436] width 65 height 18
type input "*"
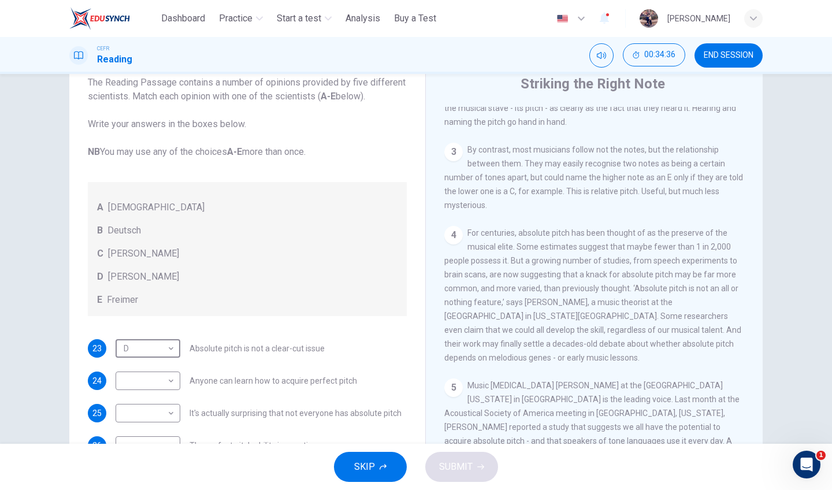
scroll to position [375, 0]
click at [169, 394] on body "This site uses cookies, as explained in our Privacy Policy . If you agree to th…" at bounding box center [416, 245] width 832 height 490
click at [143, 414] on li "B" at bounding box center [146, 416] width 65 height 18
type input "*"
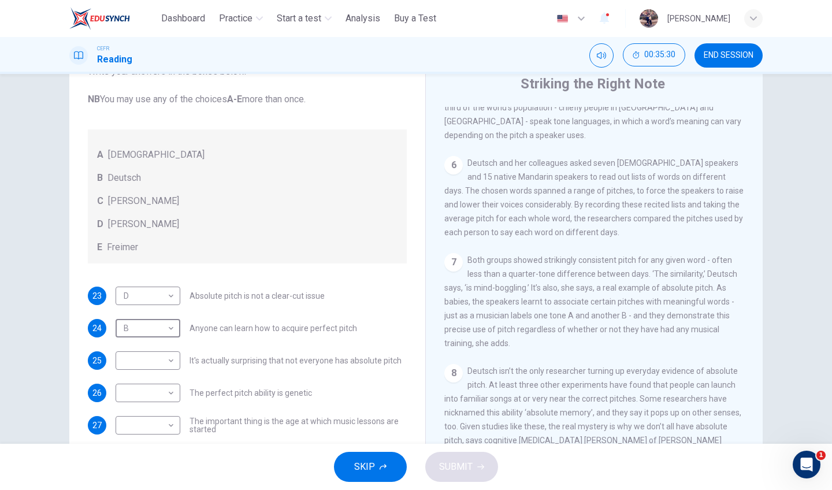
scroll to position [722, 0]
click at [157, 374] on body "This site uses cookies, as explained in our Privacy Policy . If you agree to th…" at bounding box center [416, 245] width 832 height 490
click at [160, 391] on li "A" at bounding box center [146, 388] width 65 height 18
type input "*"
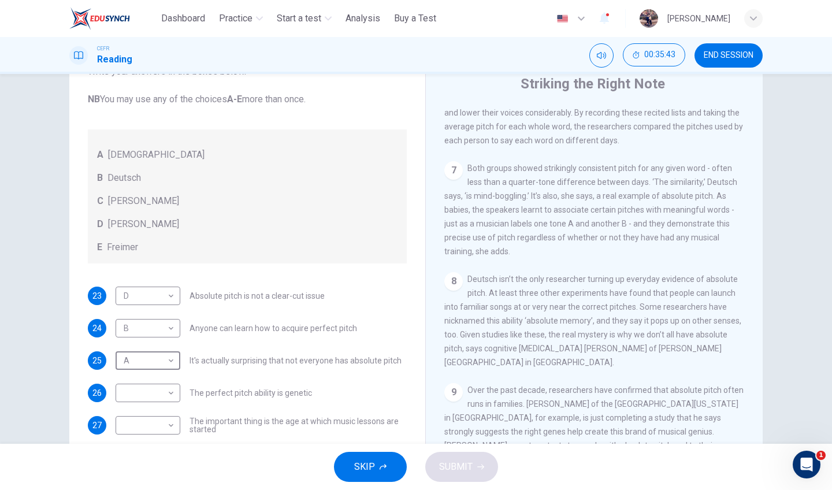
scroll to position [828, 0]
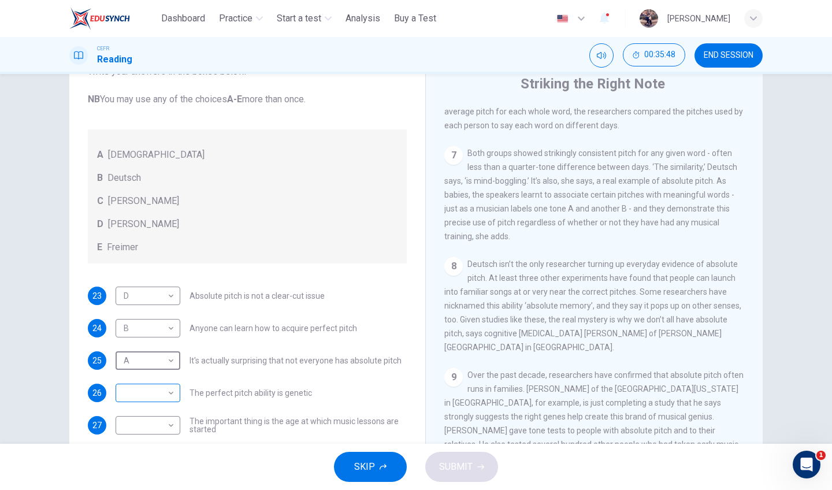
click at [158, 400] on body "This site uses cookies, as explained in our Privacy Policy . If you agree to th…" at bounding box center [416, 245] width 832 height 490
click at [155, 471] on li "E" at bounding box center [146, 471] width 65 height 18
type input "*"
click at [165, 428] on body "This site uses cookies, as explained in our Privacy Policy . If you agree to th…" at bounding box center [416, 245] width 832 height 490
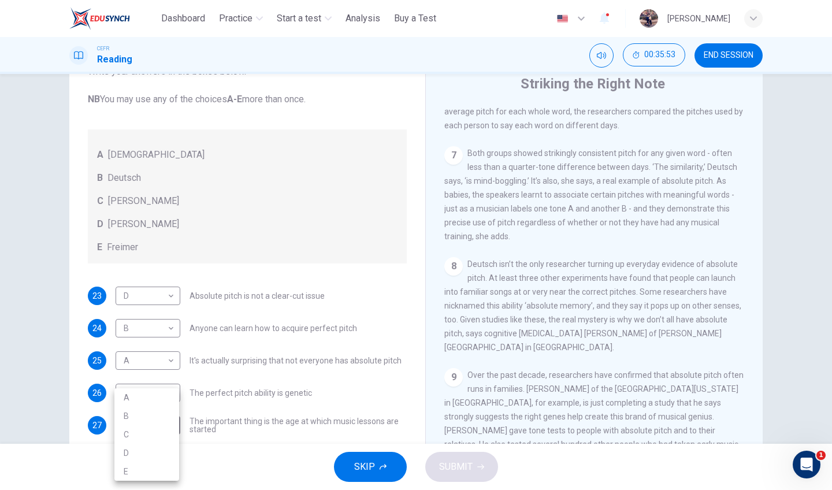
click at [159, 439] on li "C" at bounding box center [146, 434] width 65 height 18
type input "*"
click at [475, 463] on button "SUBMIT" at bounding box center [461, 467] width 73 height 30
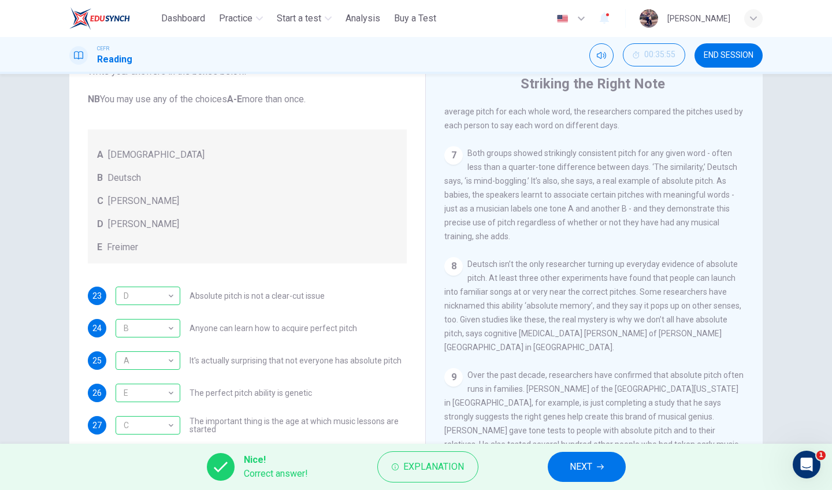
click at [600, 460] on button "NEXT" at bounding box center [587, 467] width 78 height 30
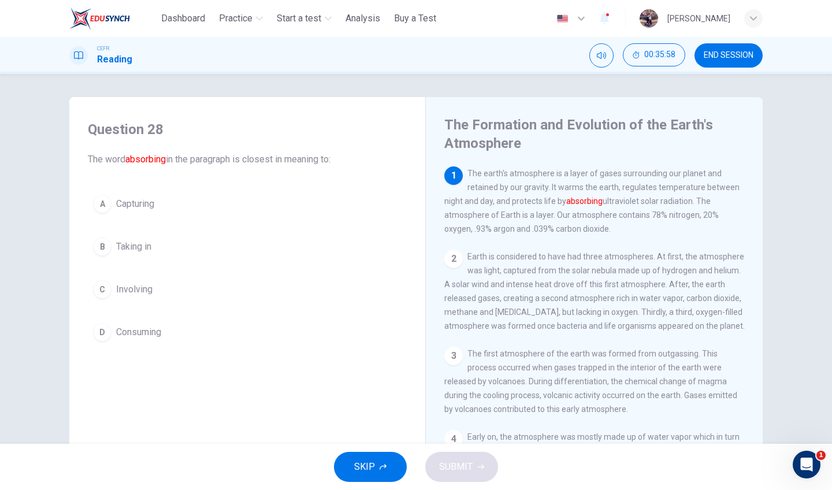
click at [156, 325] on span "Consuming" at bounding box center [138, 332] width 45 height 14
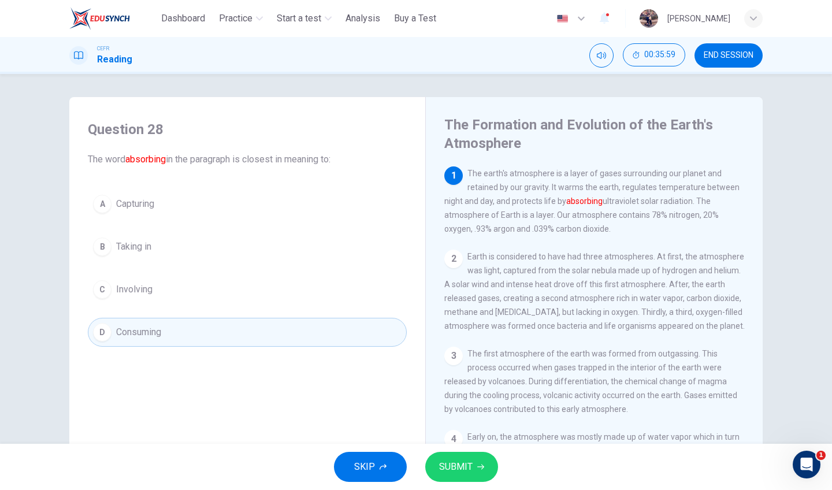
click at [472, 462] on button "SUBMIT" at bounding box center [461, 467] width 73 height 30
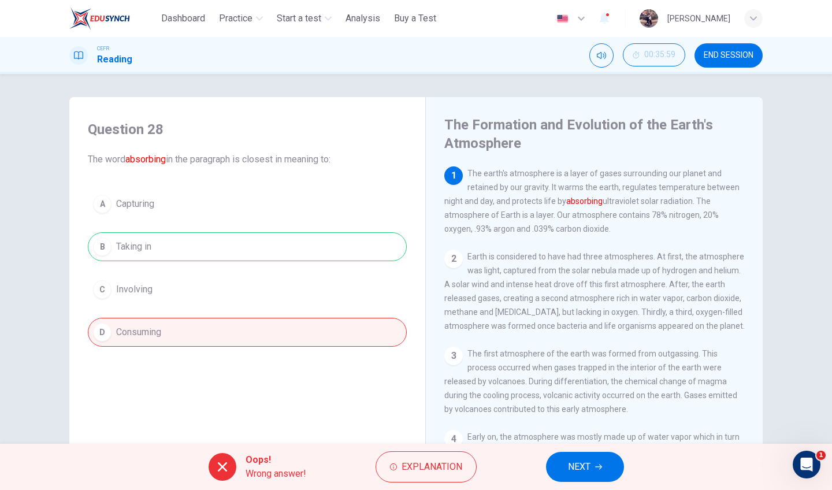
click at [552, 472] on button "NEXT" at bounding box center [585, 467] width 78 height 30
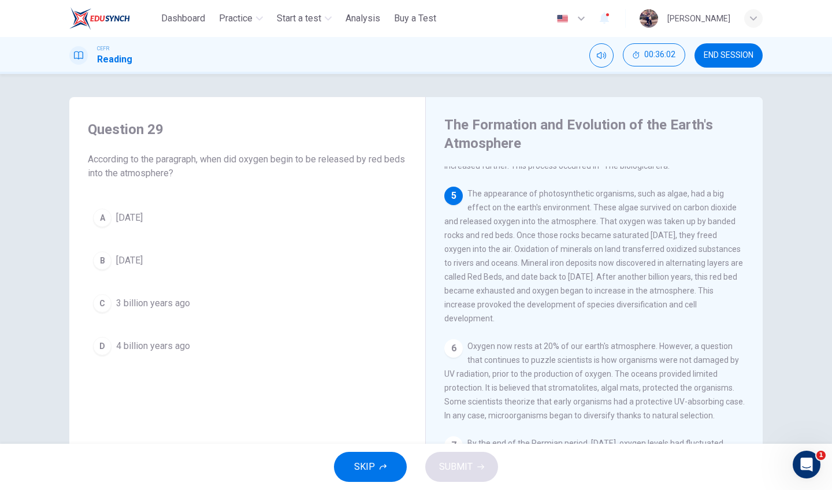
scroll to position [365, 0]
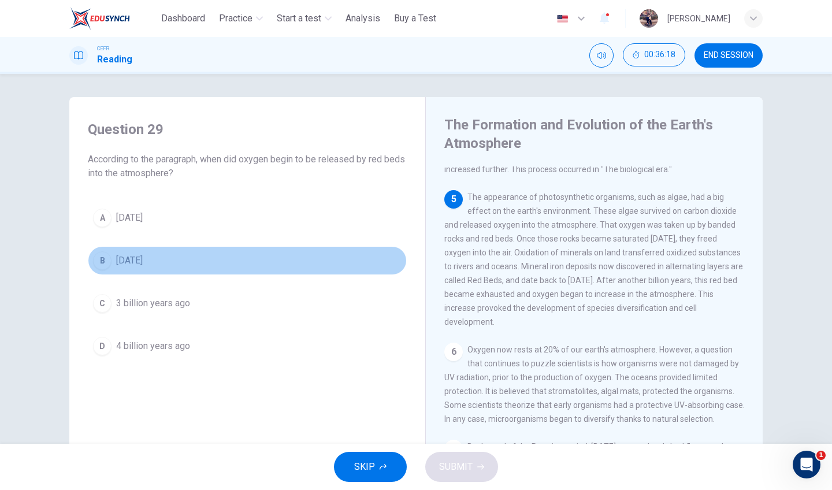
click at [167, 252] on button "B [DATE]" at bounding box center [247, 260] width 319 height 29
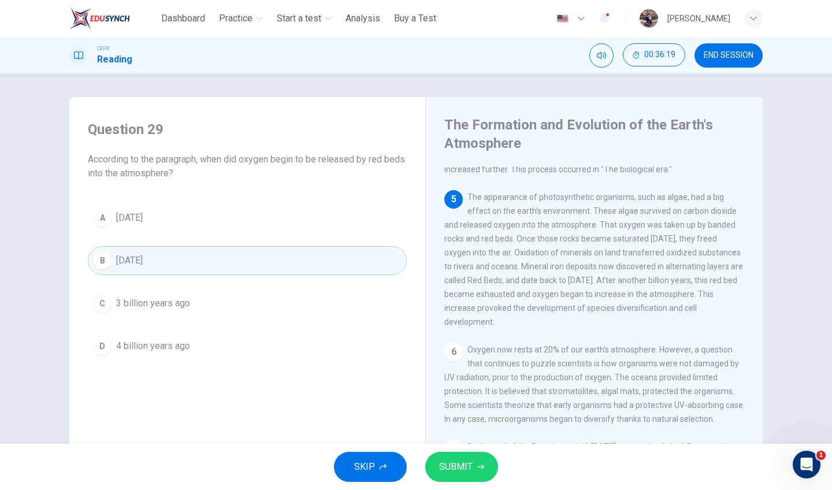
click at [448, 469] on span "SUBMIT" at bounding box center [456, 467] width 34 height 16
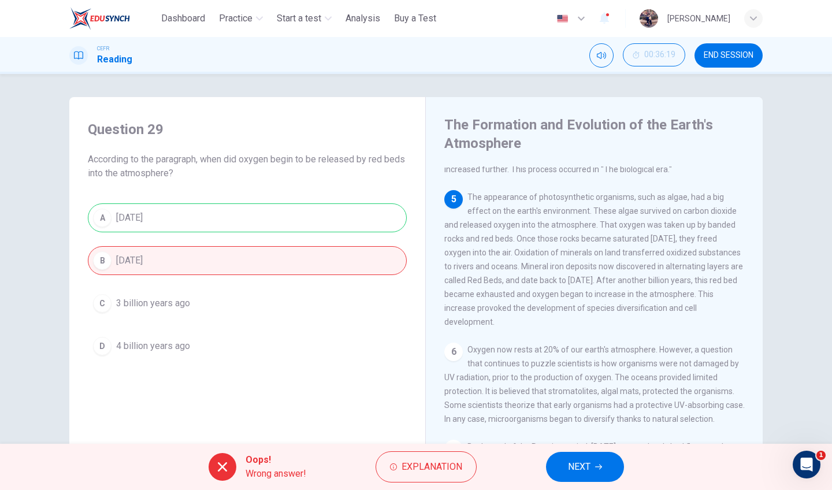
click at [555, 477] on button "NEXT" at bounding box center [585, 467] width 78 height 30
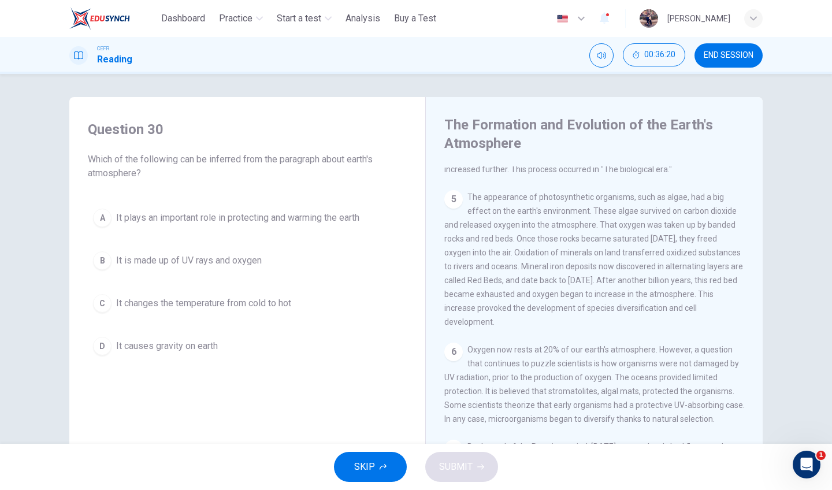
click at [730, 64] on button "END SESSION" at bounding box center [729, 55] width 68 height 24
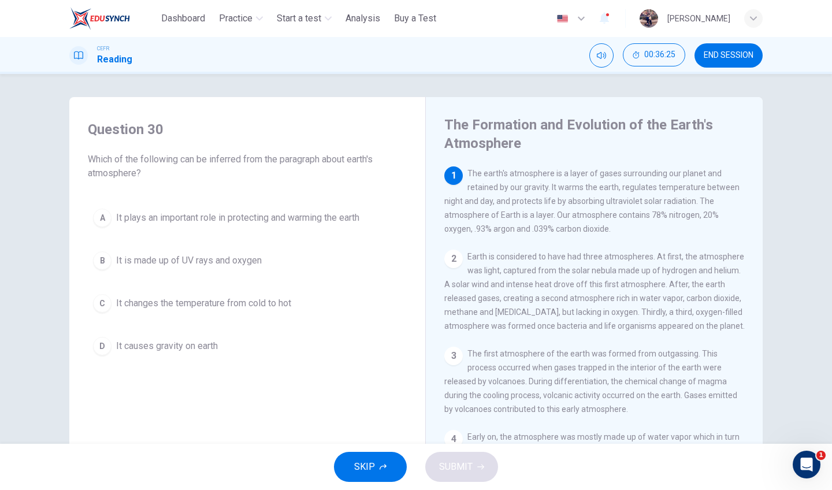
scroll to position [0, 0]
click at [358, 218] on span "It plays an important role in protecting and warming the earth" at bounding box center [237, 218] width 243 height 14
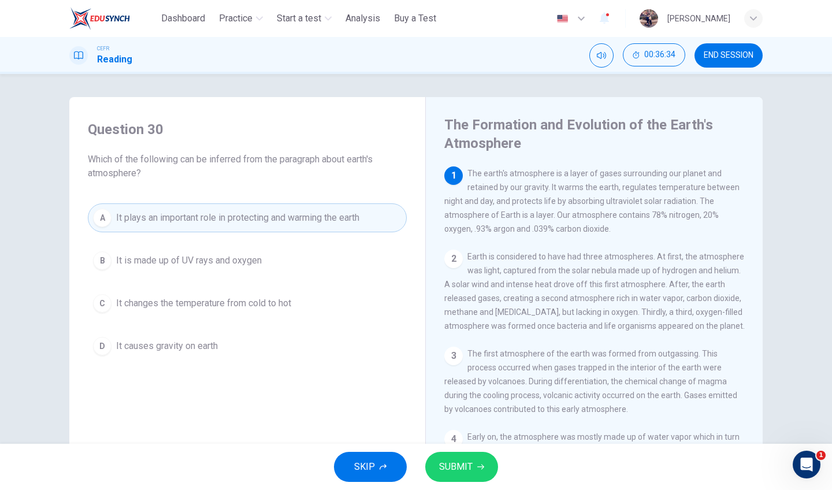
click at [477, 472] on button "SUBMIT" at bounding box center [461, 467] width 73 height 30
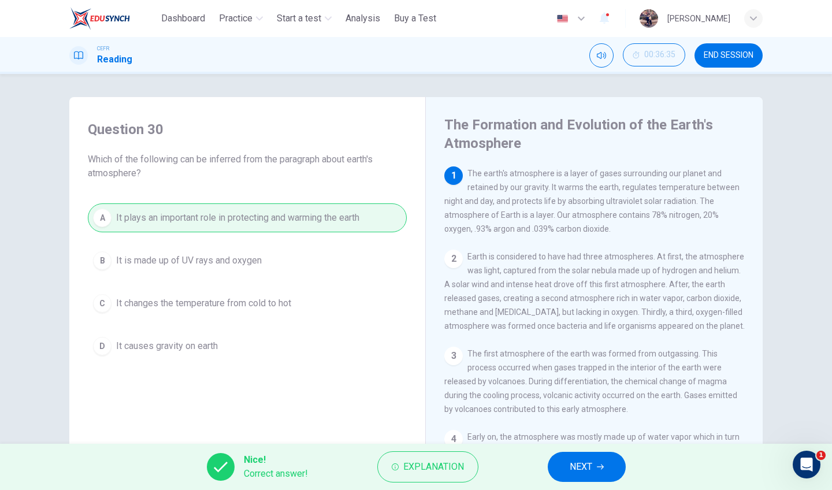
click at [730, 61] on button "END SESSION" at bounding box center [729, 55] width 68 height 24
